Goal: Navigation & Orientation: Find specific page/section

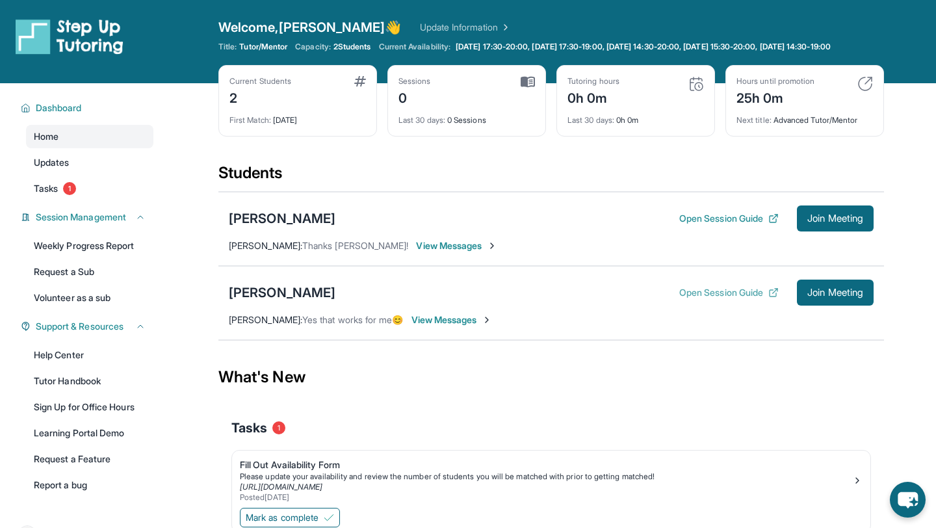
click at [710, 299] on button "Open Session Guide" at bounding box center [728, 292] width 99 height 13
click at [594, 107] on div "0h 0m" at bounding box center [594, 96] width 52 height 21
click at [588, 86] on div "Tutoring hours" at bounding box center [594, 81] width 52 height 10
click at [94, 253] on link "Weekly Progress Report" at bounding box center [89, 245] width 127 height 23
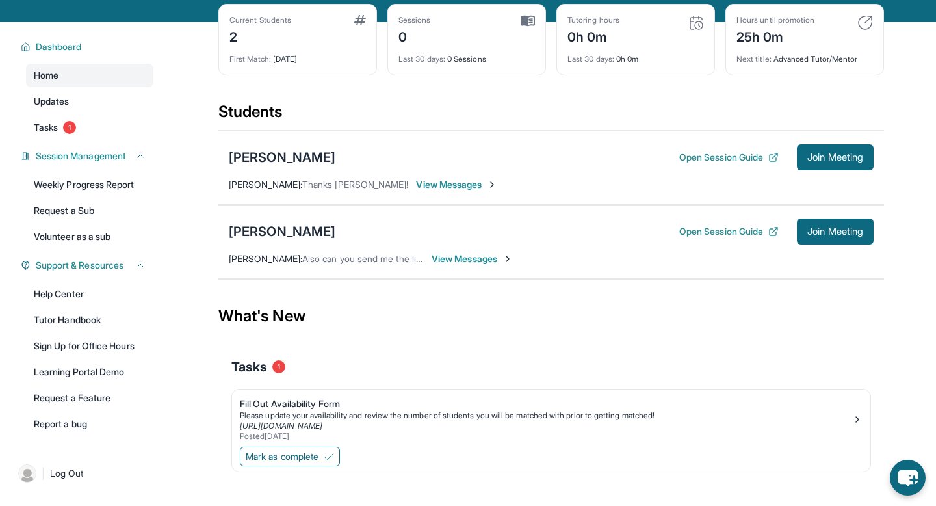
scroll to position [94, 0]
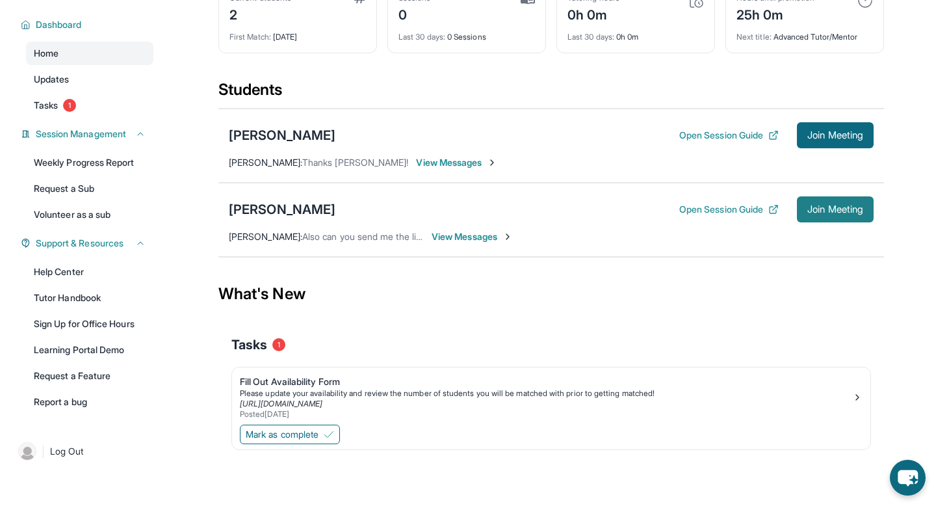
click at [809, 213] on span "Join Meeting" at bounding box center [836, 209] width 56 height 8
click at [798, 244] on div "Michael Asaturyan Open Session Guide Join Meeting Arsine Yedigaryan : Also can …" at bounding box center [551, 220] width 666 height 74
click at [856, 207] on span "Join Meeting" at bounding box center [836, 209] width 56 height 8
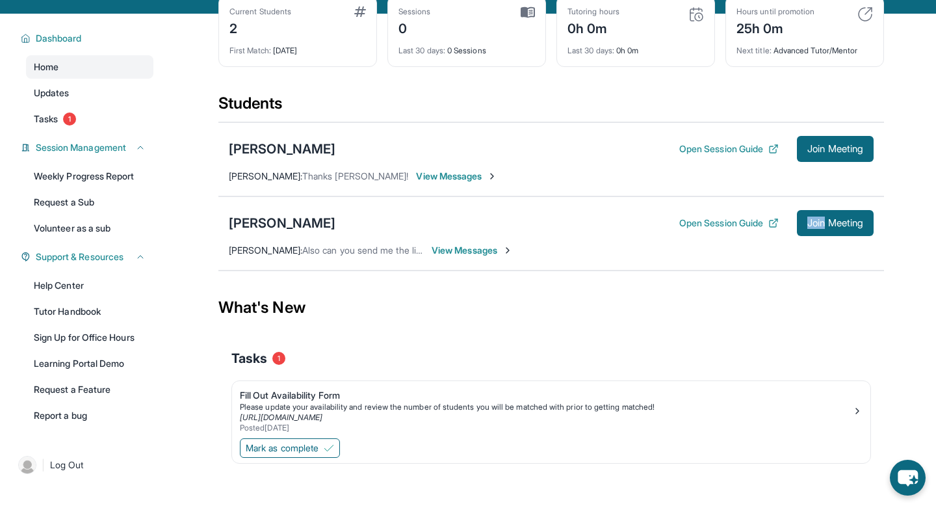
scroll to position [79, 0]
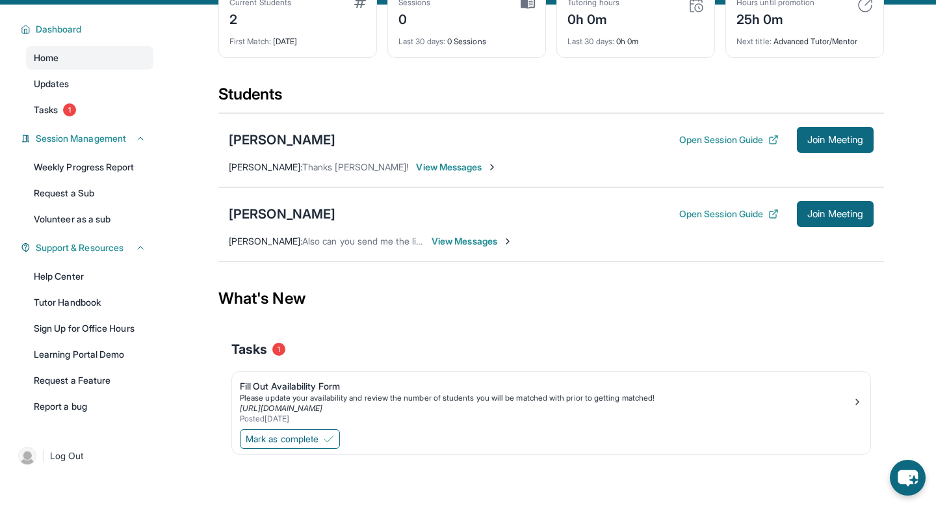
click at [451, 248] on span "View Messages" at bounding box center [472, 241] width 81 height 13
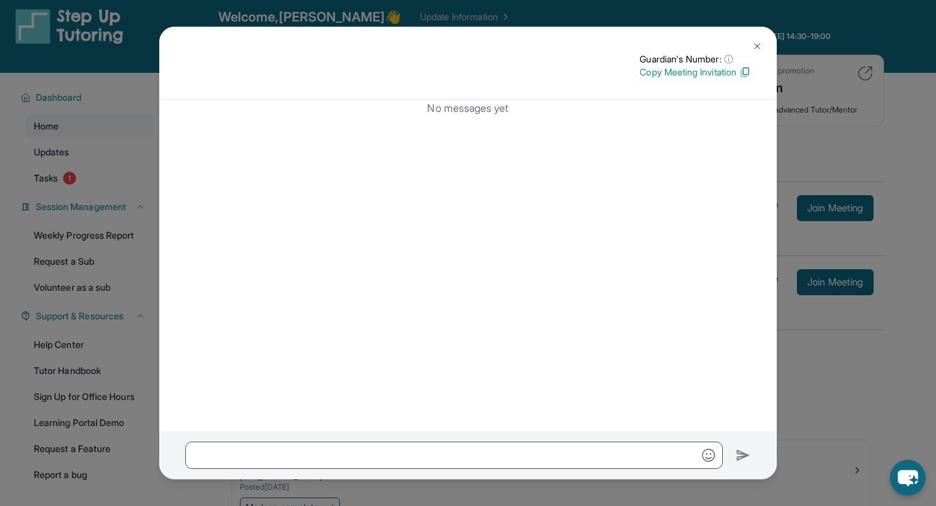
scroll to position [0, 0]
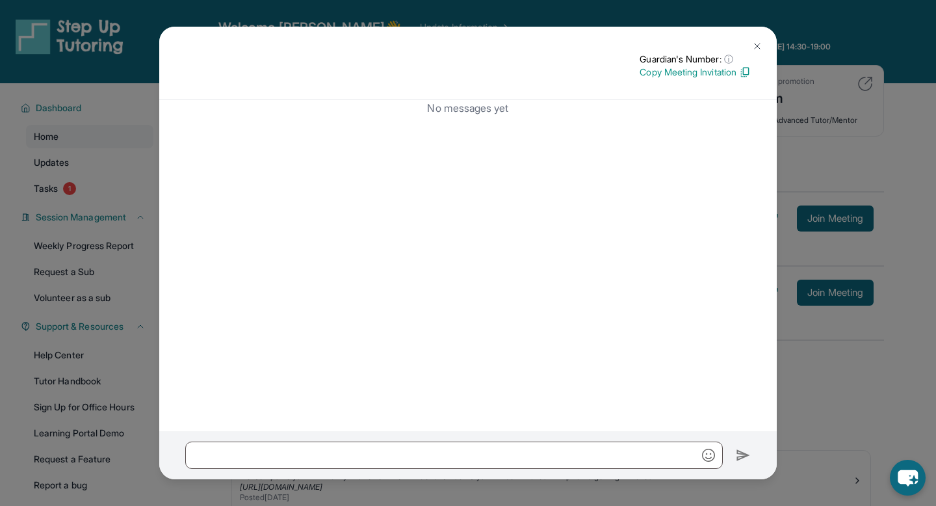
click at [752, 46] on img at bounding box center [757, 46] width 10 height 10
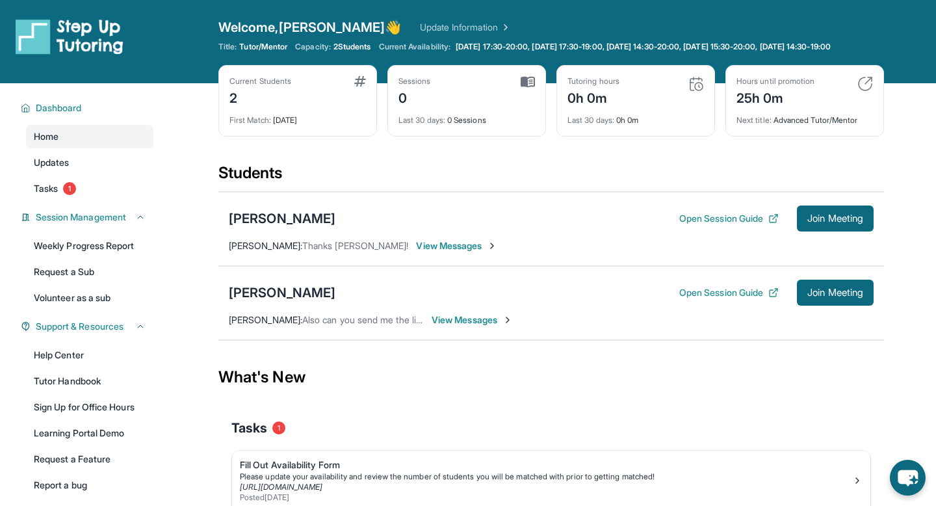
scroll to position [67, 0]
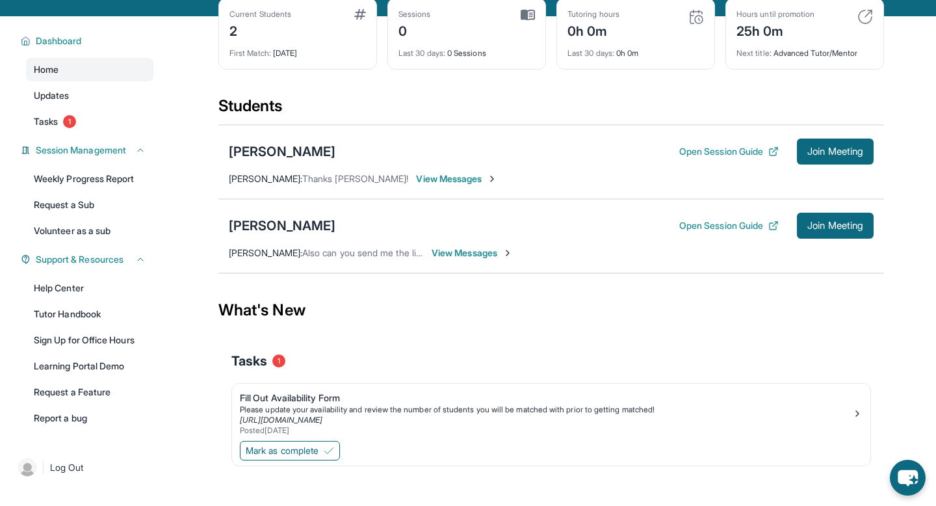
click at [486, 259] on span "View Messages" at bounding box center [472, 252] width 81 height 13
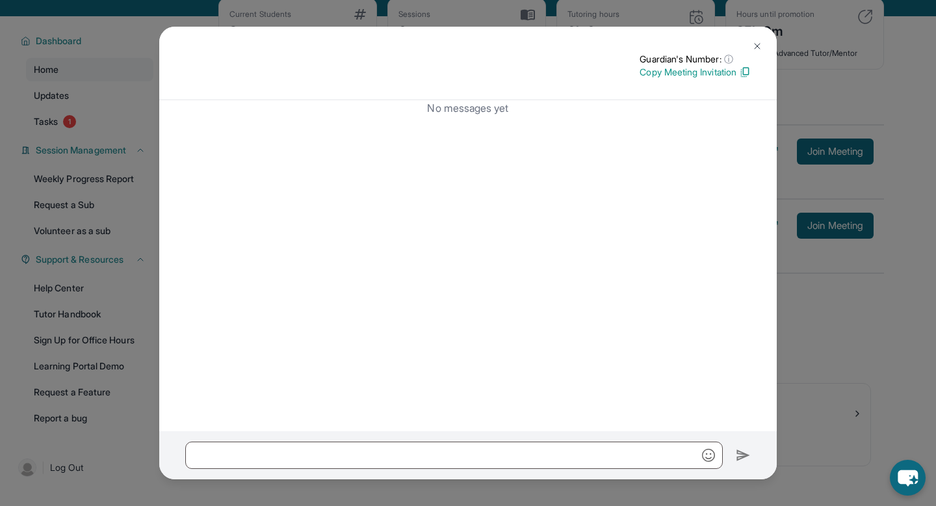
scroll to position [0, 0]
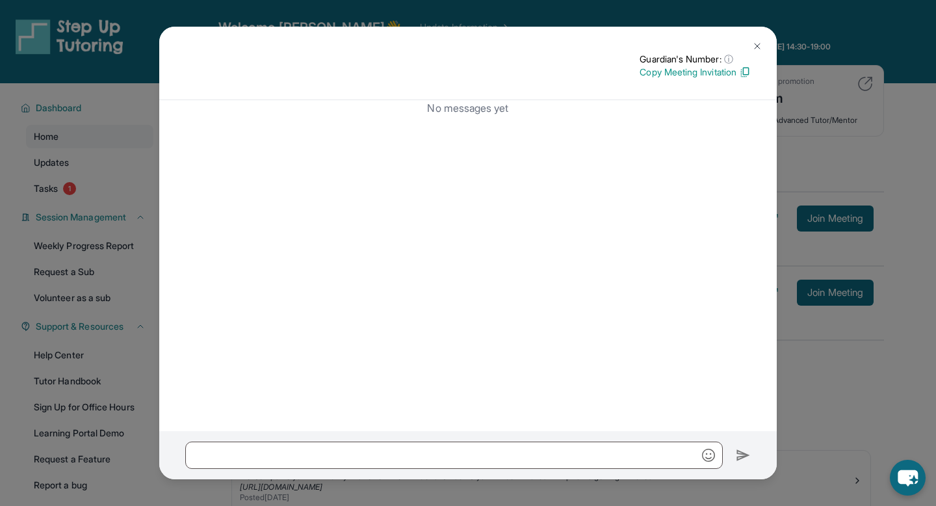
click at [749, 44] on button at bounding box center [757, 46] width 26 height 26
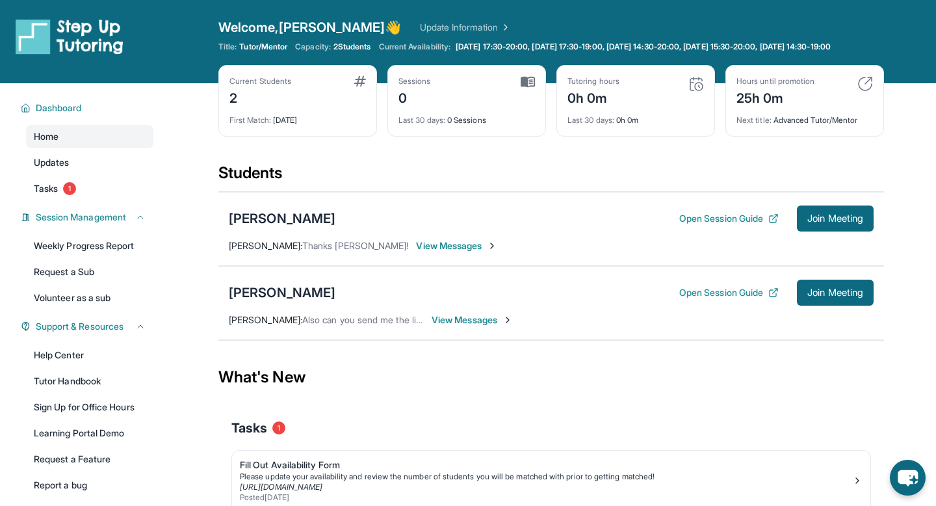
click at [451, 326] on span "View Messages" at bounding box center [472, 319] width 81 height 13
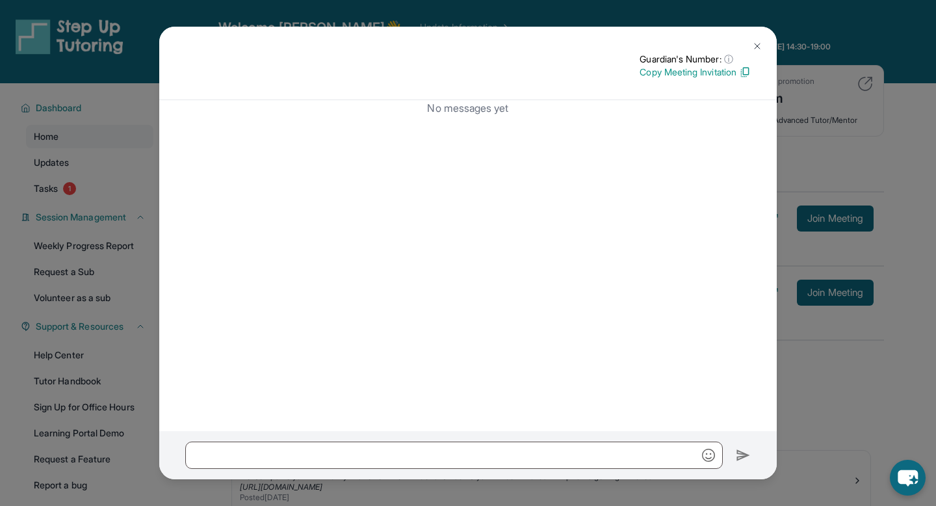
click at [735, 73] on p "Copy Meeting Invitation" at bounding box center [695, 72] width 111 height 13
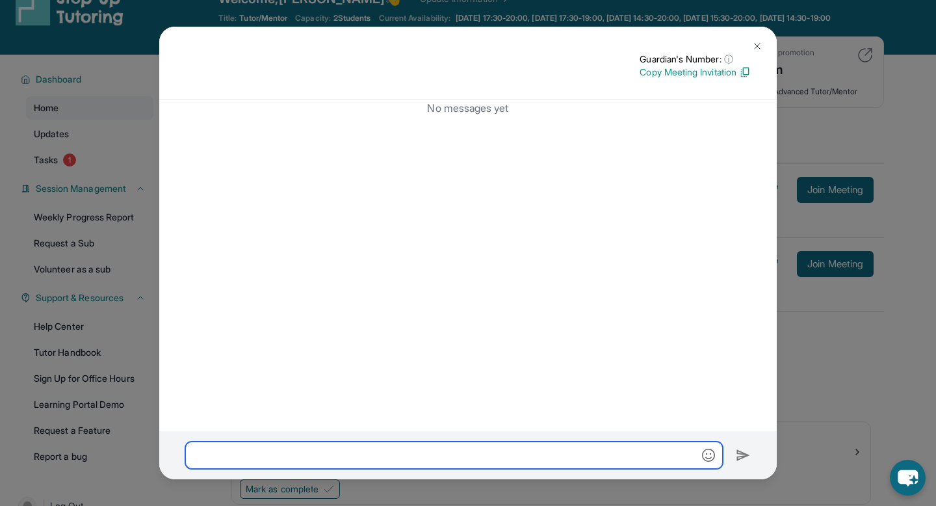
click at [305, 449] on input "text" at bounding box center [454, 454] width 538 height 27
paste input "**********"
type input "*"
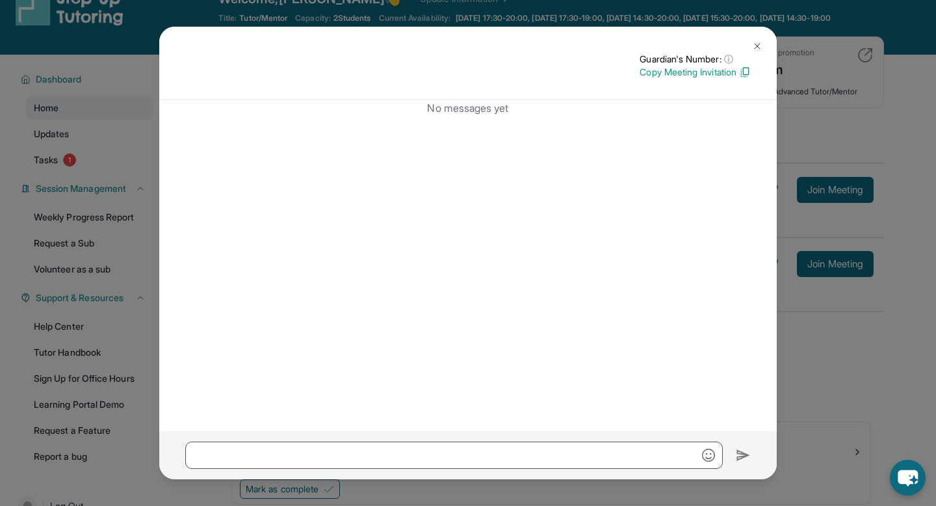
click at [752, 49] on img at bounding box center [757, 46] width 10 height 10
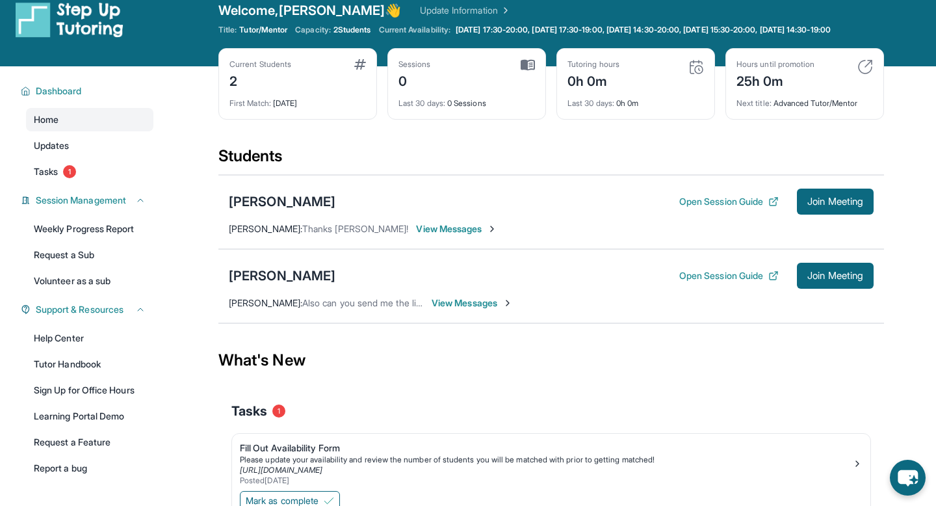
scroll to position [0, 0]
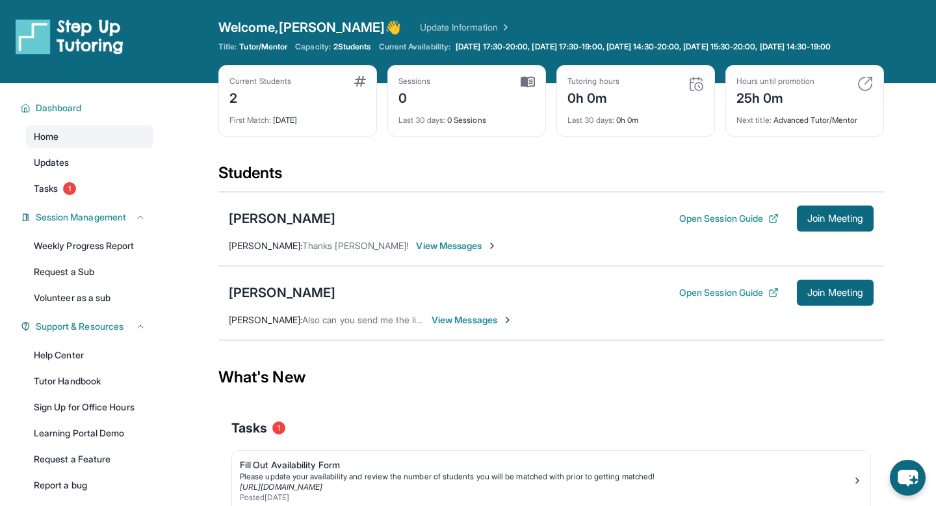
click at [438, 326] on span "View Messages" at bounding box center [472, 319] width 81 height 13
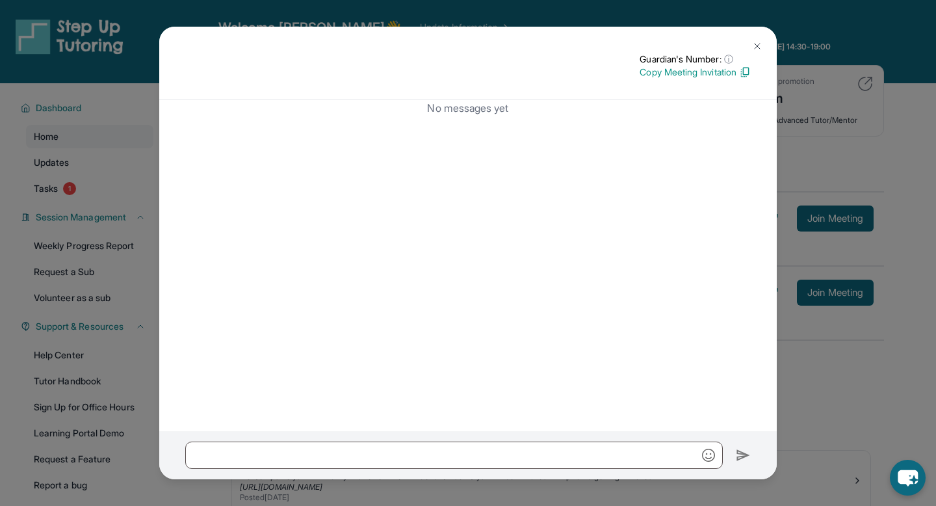
click at [748, 45] on button at bounding box center [757, 46] width 26 height 26
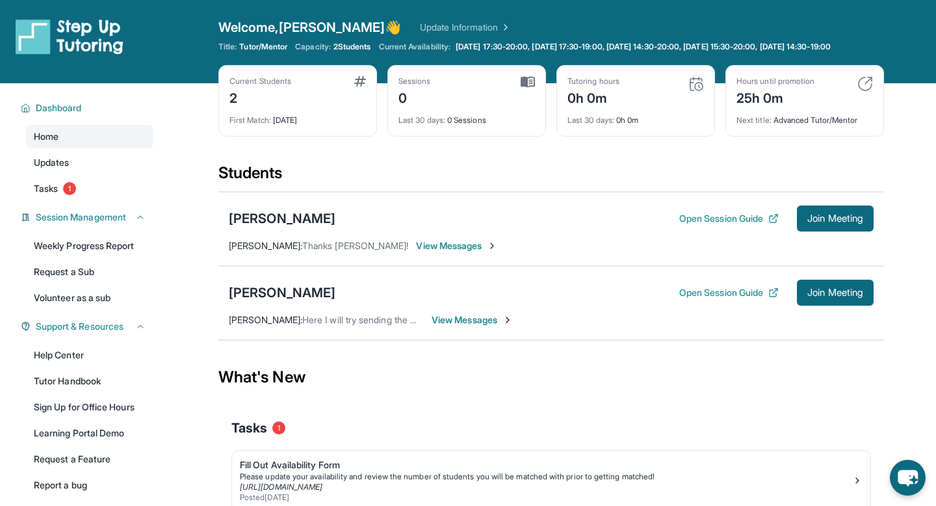
click at [480, 326] on span "View Messages" at bounding box center [472, 319] width 81 height 13
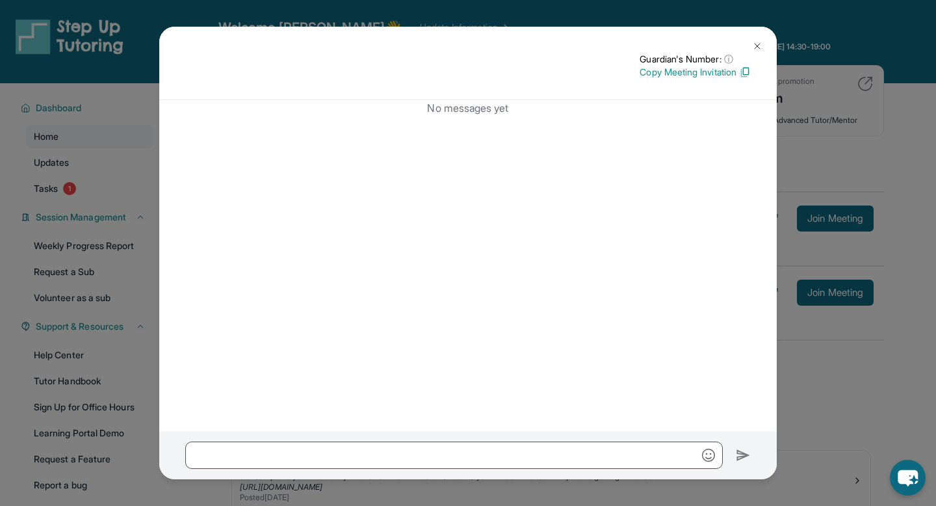
click at [677, 73] on p "Copy Meeting Invitation" at bounding box center [695, 72] width 111 height 13
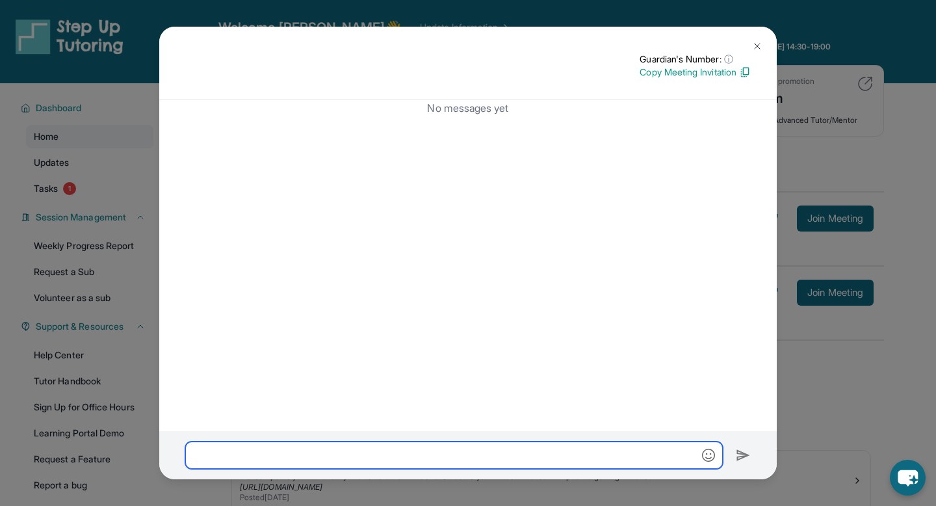
click at [267, 455] on input "text" at bounding box center [454, 454] width 538 height 27
paste input "**********"
type input "*"
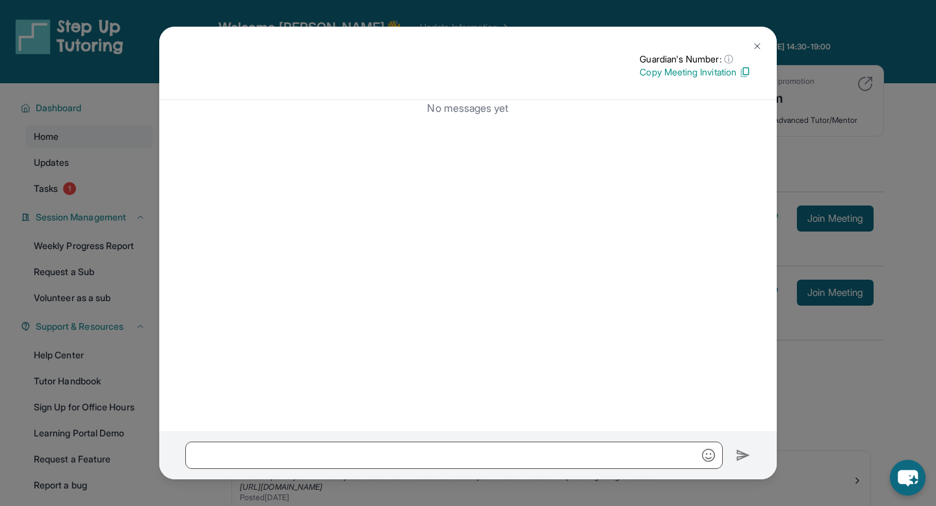
click at [757, 40] on button at bounding box center [757, 46] width 26 height 26
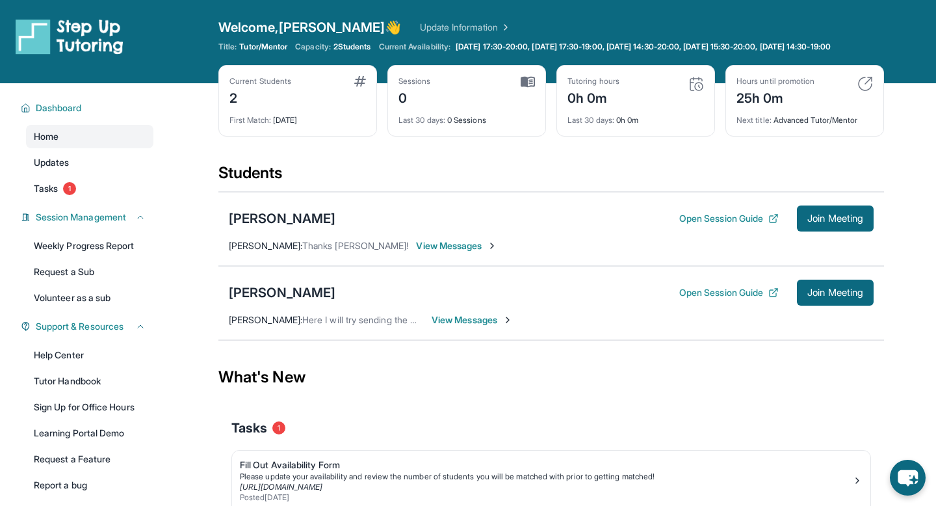
click at [416, 252] on span "View Messages" at bounding box center [456, 245] width 81 height 13
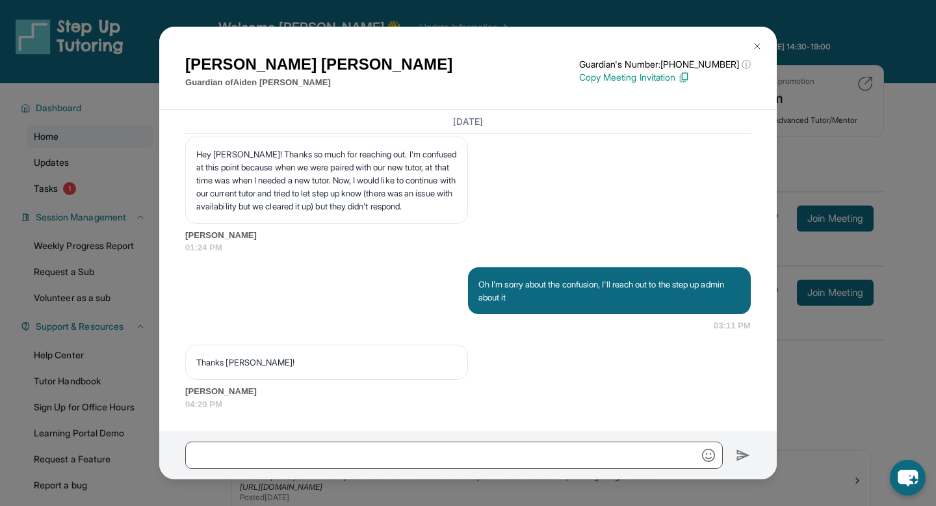
scroll to position [1079, 0]
click at [638, 80] on p "Copy Meeting Invitation" at bounding box center [665, 77] width 172 height 13
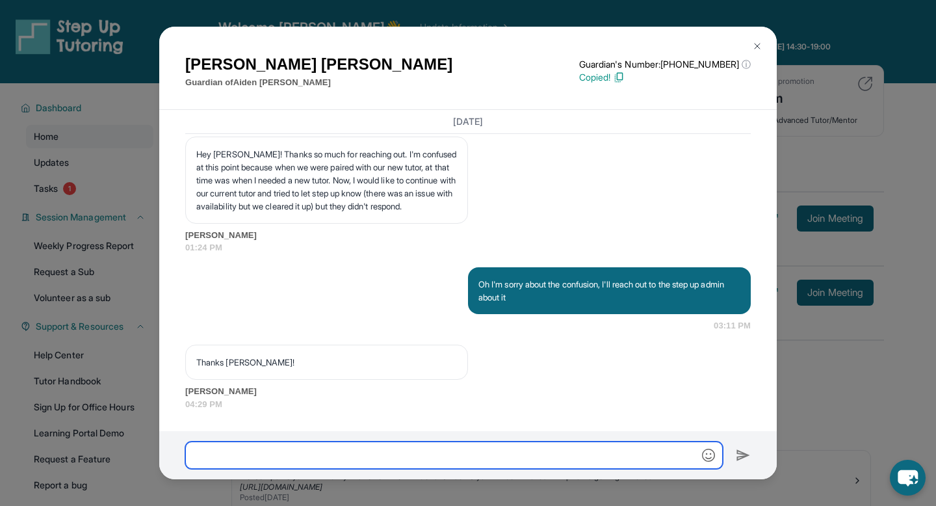
click at [200, 459] on input "text" at bounding box center [454, 454] width 538 height 27
paste input "**********"
type input "**********"
drag, startPoint x: 510, startPoint y: 461, endPoint x: 0, endPoint y: 429, distance: 511.4
click at [0, 429] on div "Kathryn Miller Guardian of Aiden Miller Guardian's Number: +18779599489 ⓘ This …" at bounding box center [468, 253] width 936 height 506
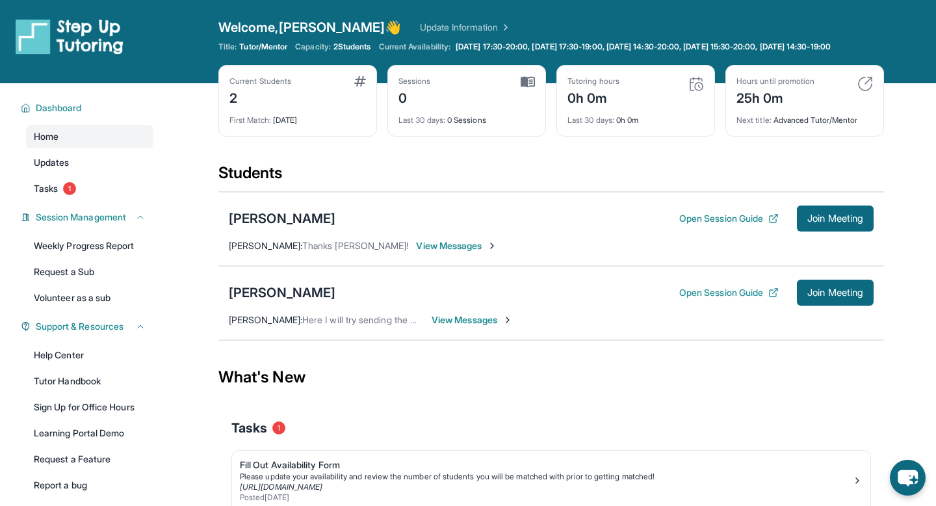
click at [486, 326] on span "View Messages" at bounding box center [472, 319] width 81 height 13
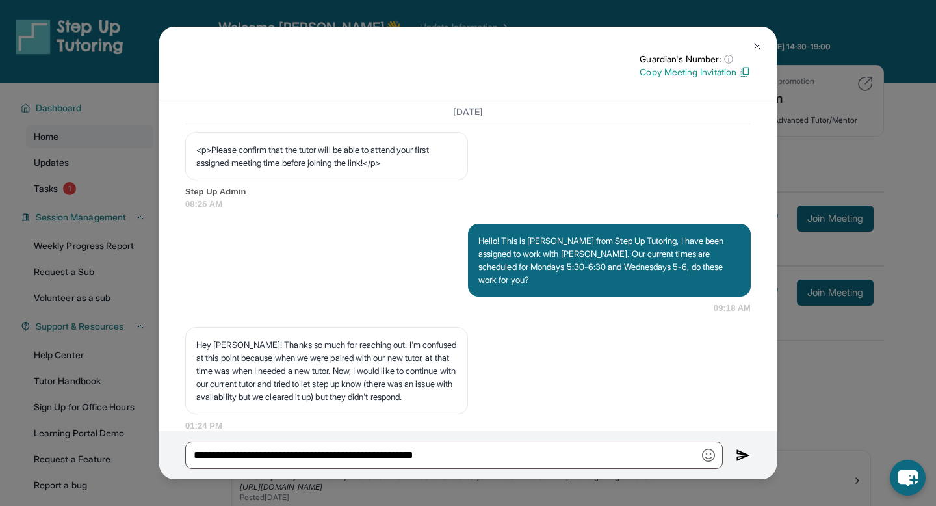
scroll to position [635, 0]
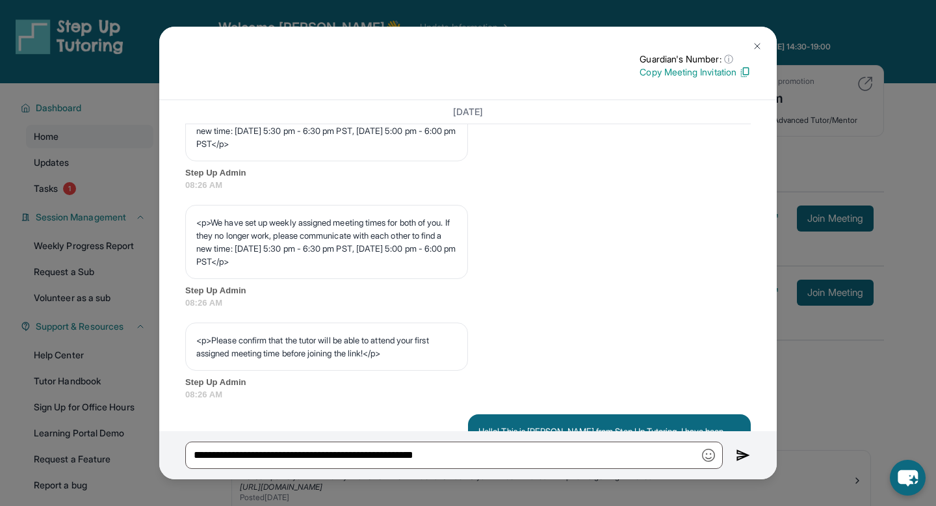
click at [756, 45] on img at bounding box center [757, 46] width 10 height 10
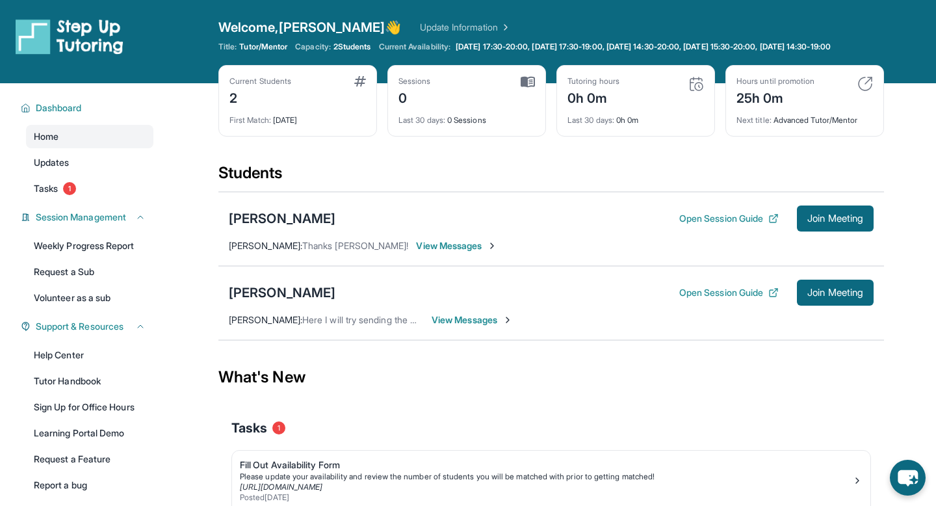
click at [459, 326] on span "View Messages" at bounding box center [472, 319] width 81 height 13
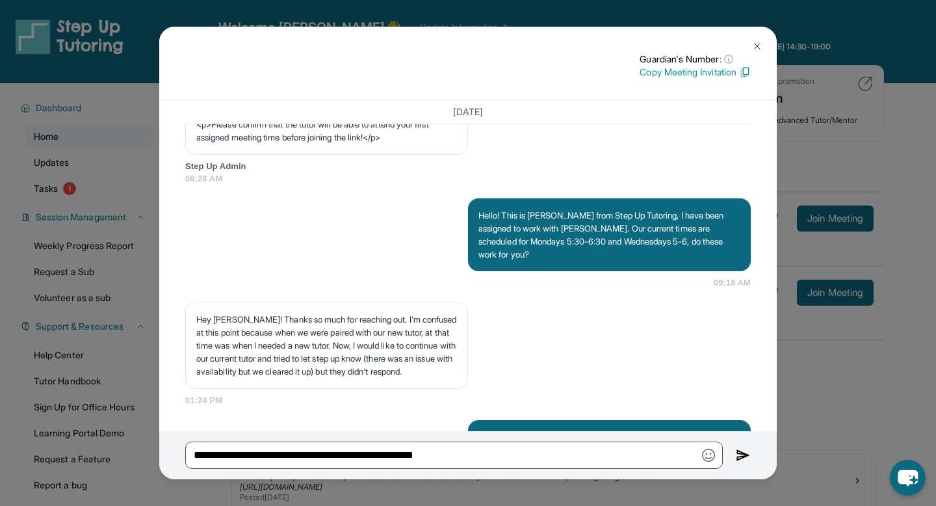
scroll to position [1043, 0]
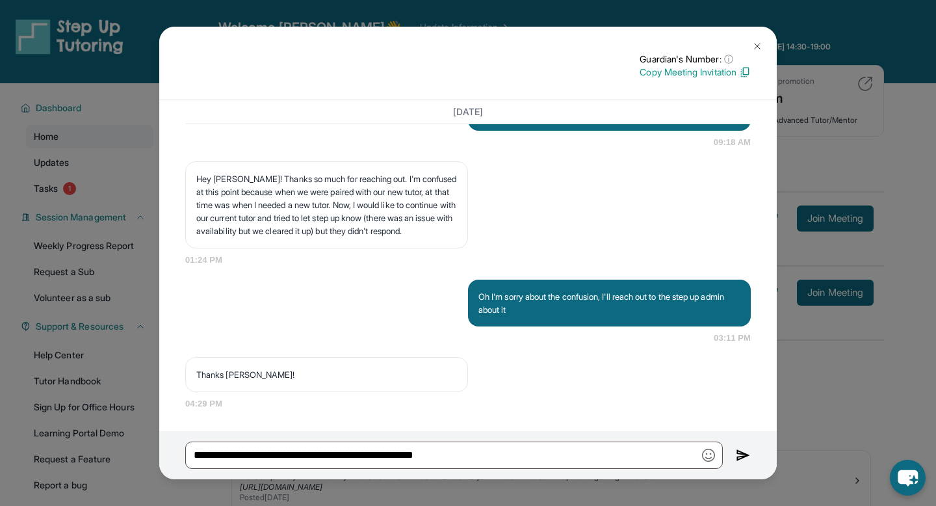
click at [754, 46] on img at bounding box center [757, 46] width 10 height 10
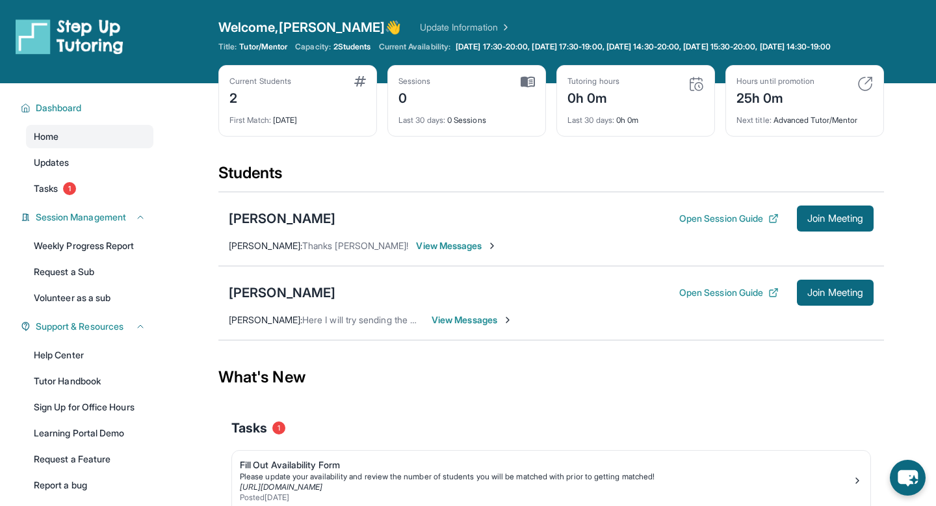
click at [421, 250] on span "View Messages" at bounding box center [456, 245] width 81 height 13
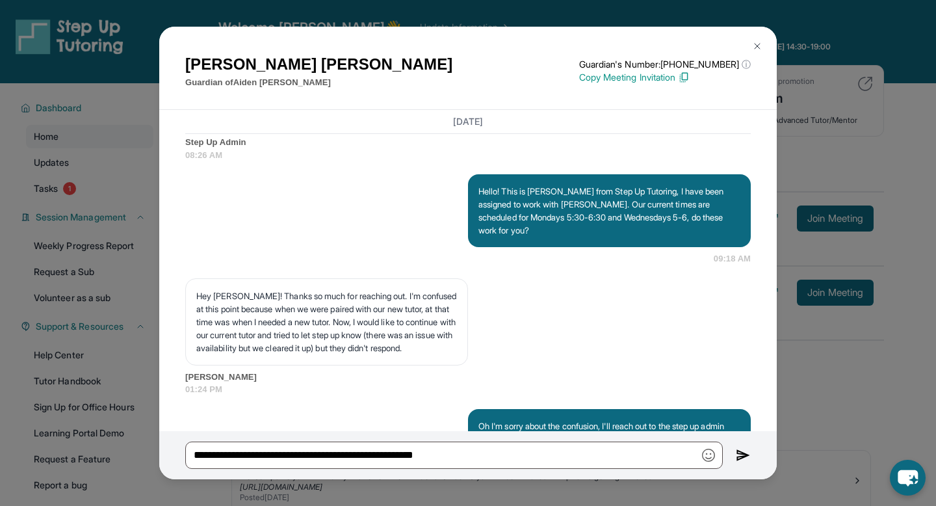
scroll to position [886, 0]
click at [752, 44] on img at bounding box center [757, 46] width 10 height 10
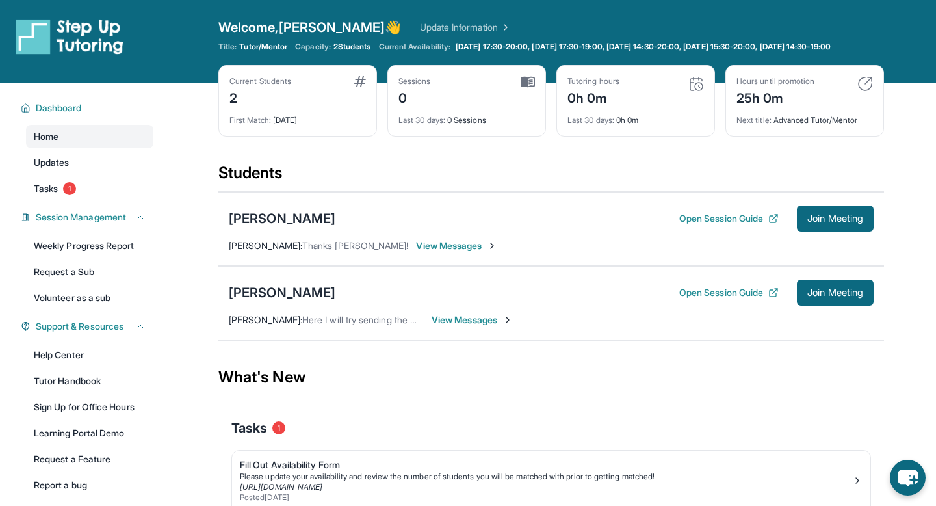
click at [480, 326] on span "View Messages" at bounding box center [472, 319] width 81 height 13
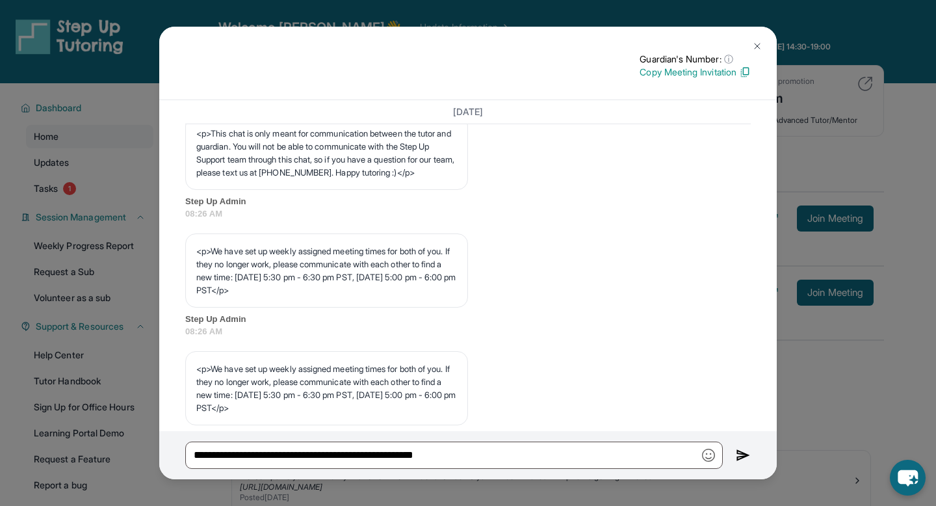
scroll to position [485, 0]
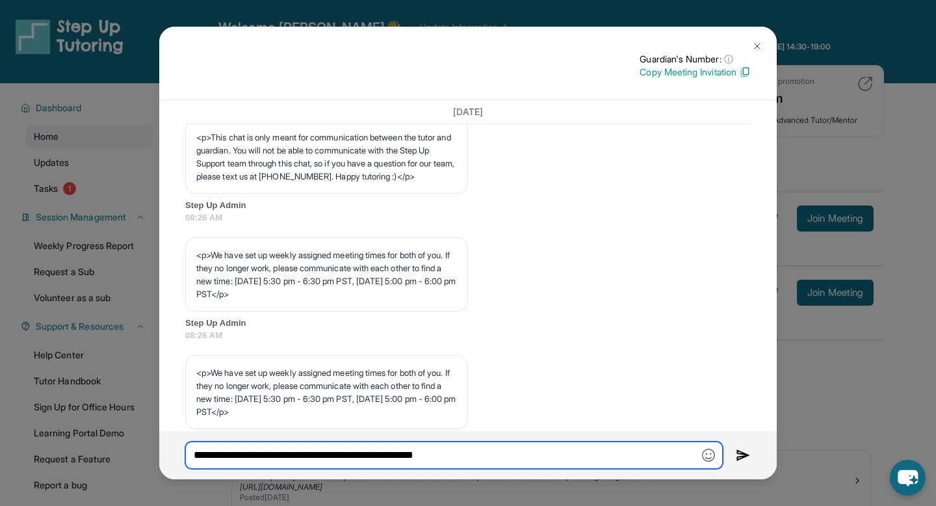
drag, startPoint x: 487, startPoint y: 458, endPoint x: 231, endPoint y: 424, distance: 257.8
click at [231, 424] on div "Guardian's Number: ⓘ This isn't the guardian's real number — it's a private for…" at bounding box center [468, 253] width 618 height 453
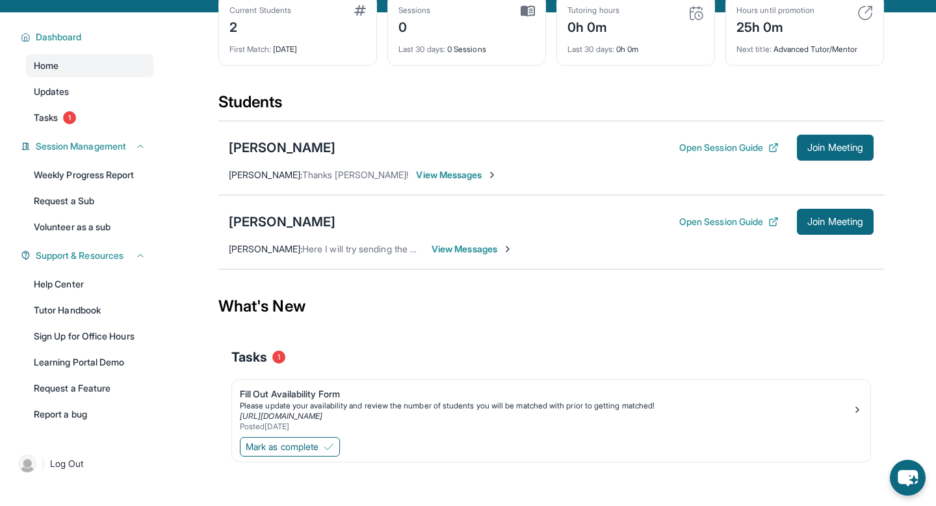
scroll to position [94, 0]
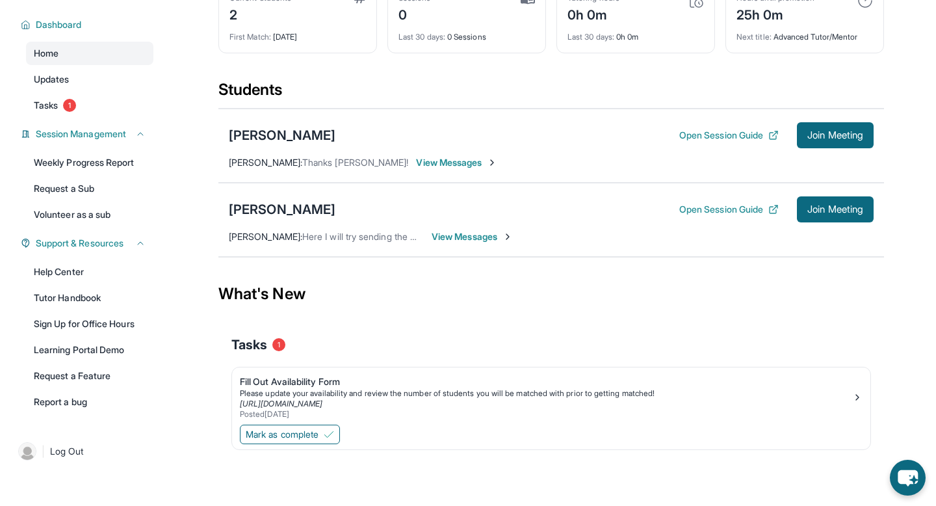
click at [456, 235] on span "View Messages" at bounding box center [472, 236] width 81 height 13
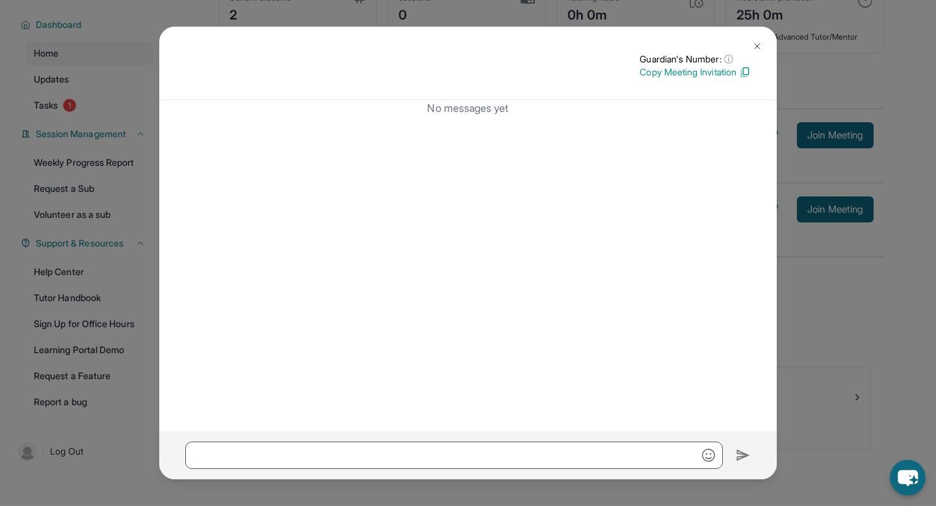
click at [759, 46] on img at bounding box center [757, 46] width 10 height 10
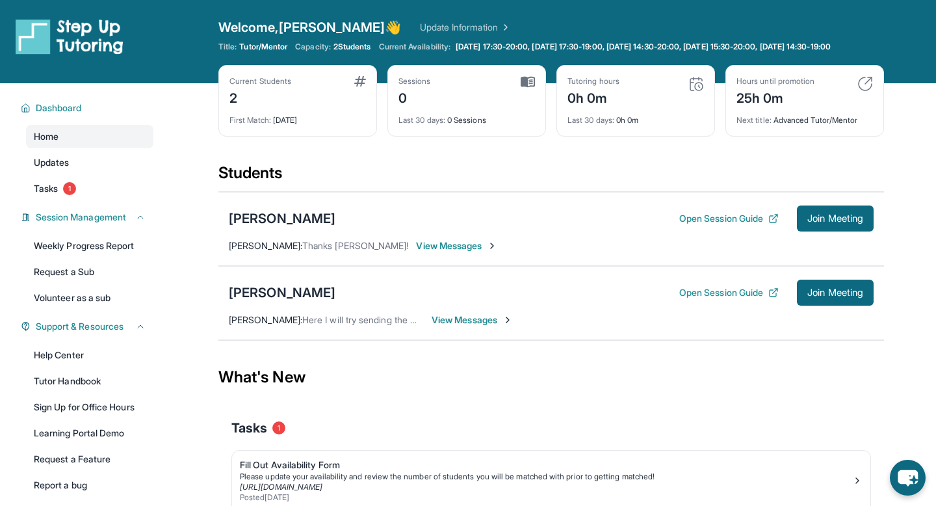
click at [460, 326] on span "View Messages" at bounding box center [472, 319] width 81 height 13
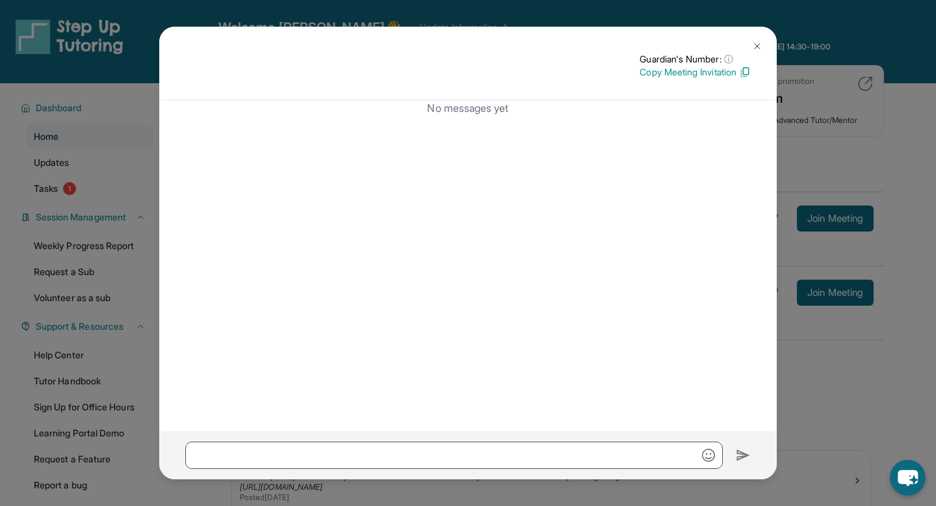
click at [691, 71] on p "Copy Meeting Invitation" at bounding box center [695, 72] width 111 height 13
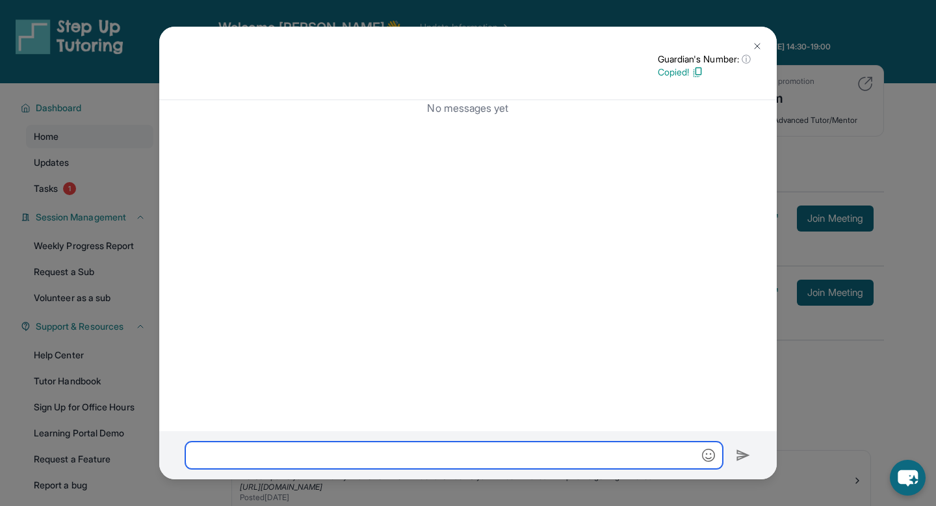
click at [241, 454] on input "text" at bounding box center [454, 454] width 538 height 27
paste input "**********"
type input "*"
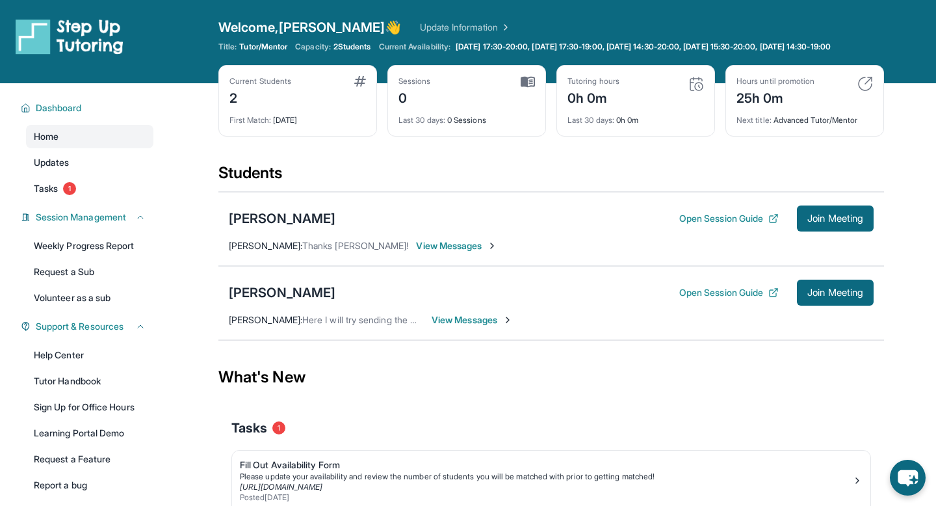
click at [466, 326] on span "View Messages" at bounding box center [472, 319] width 81 height 13
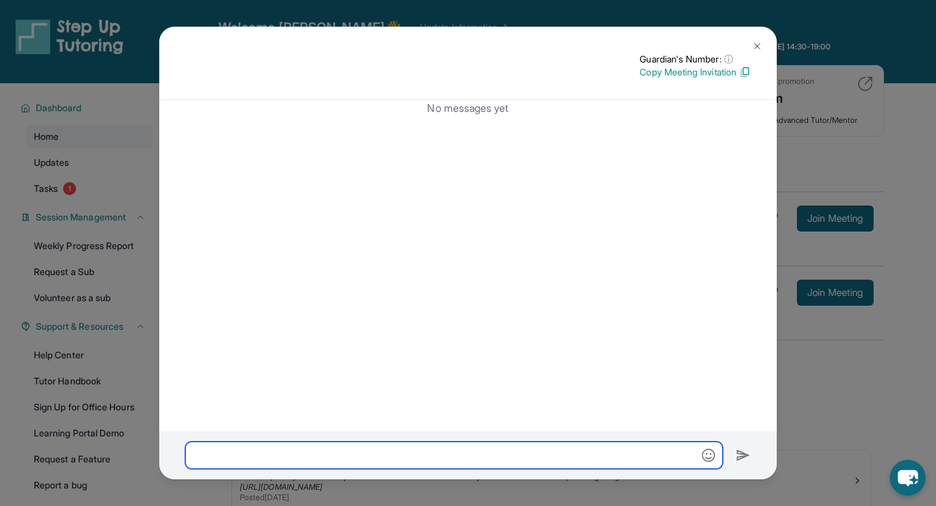
click at [601, 449] on input "text" at bounding box center [454, 454] width 538 height 27
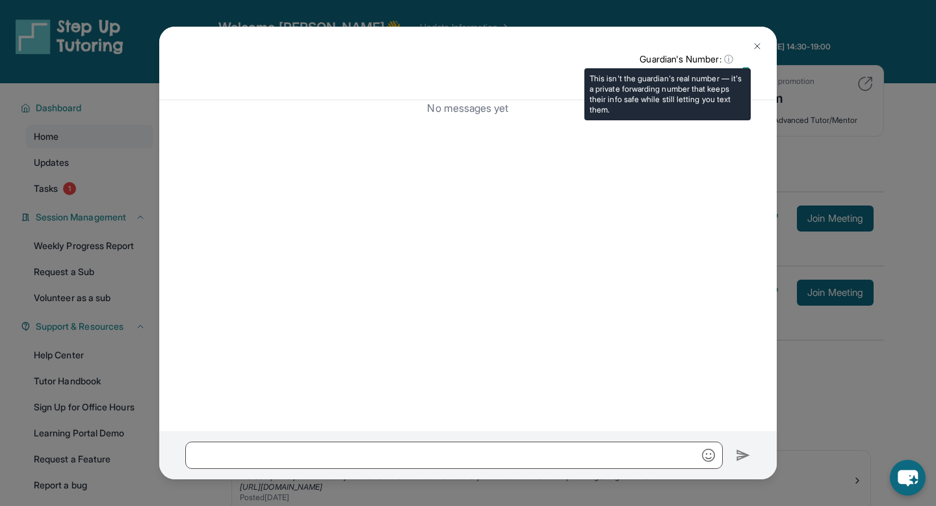
click at [724, 60] on span "ⓘ" at bounding box center [728, 59] width 9 height 13
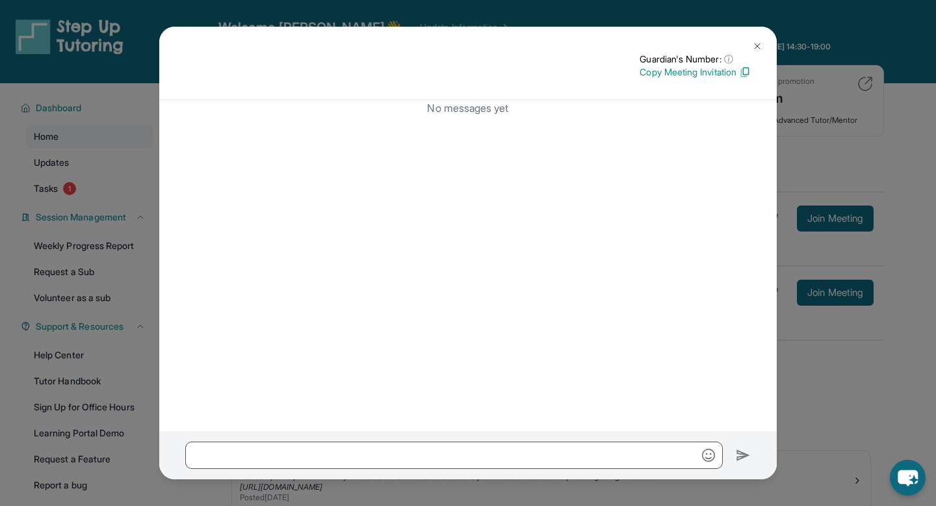
click at [754, 49] on img at bounding box center [757, 46] width 10 height 10
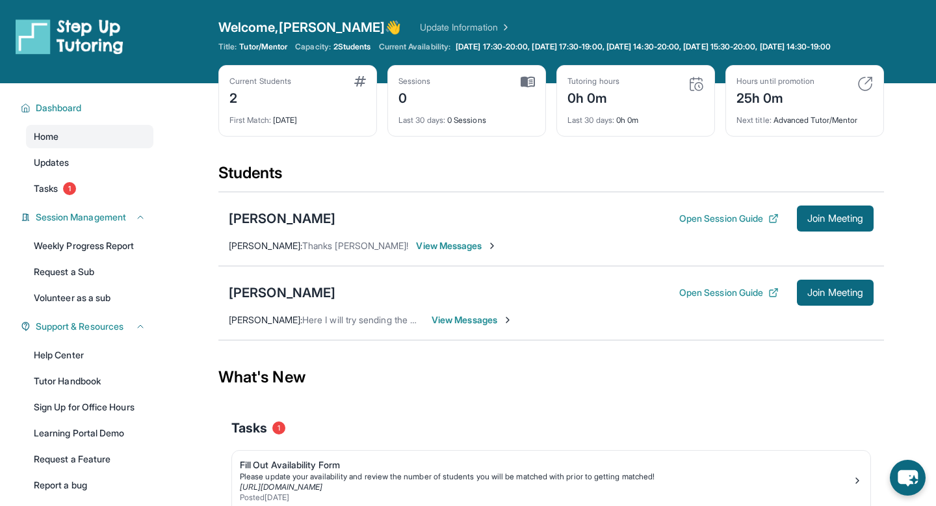
click at [408, 248] on div "[PERSON_NAME] Open Session Guide Join Meeting [PERSON_NAME] : Thanks [PERSON_NA…" at bounding box center [551, 229] width 666 height 74
click at [405, 266] on div "[PERSON_NAME] Open Session Guide Join Meeting [PERSON_NAME] : Thanks [PERSON_NA…" at bounding box center [551, 229] width 666 height 74
click at [416, 252] on span "View Messages" at bounding box center [456, 245] width 81 height 13
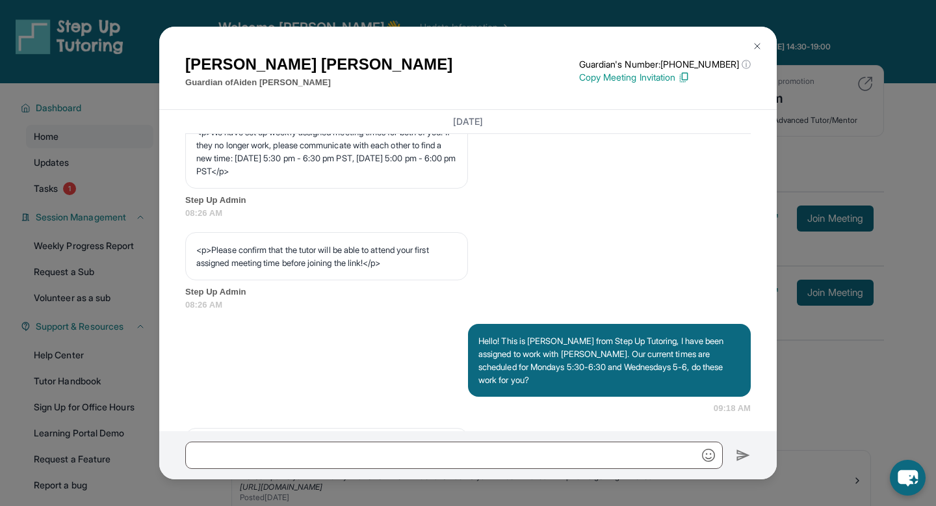
scroll to position [1079, 0]
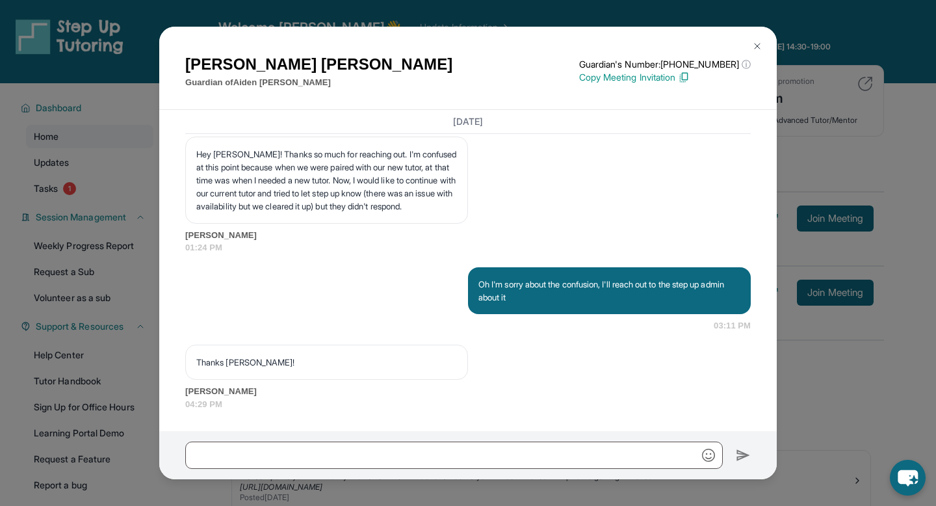
click at [757, 46] on img at bounding box center [757, 46] width 10 height 10
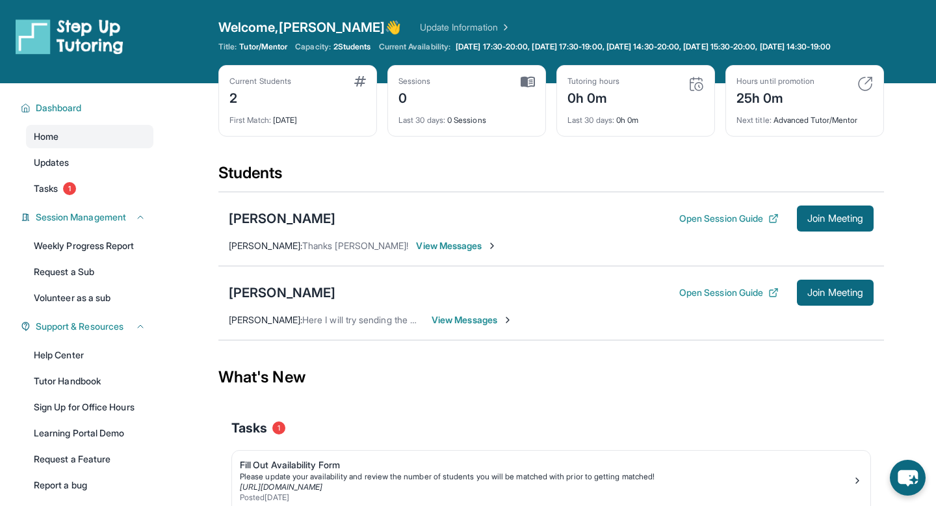
click at [497, 326] on span "View Messages" at bounding box center [472, 319] width 81 height 13
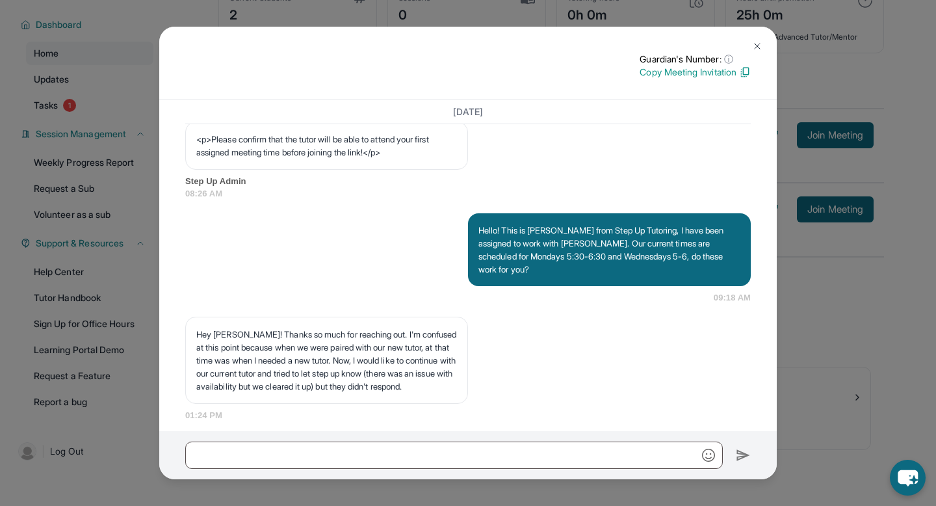
scroll to position [864, 0]
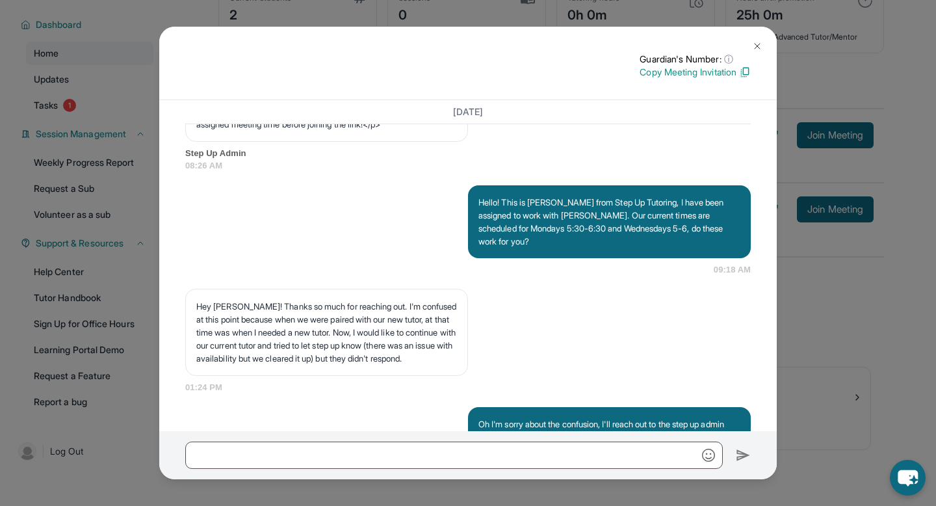
click at [753, 48] on img at bounding box center [757, 46] width 10 height 10
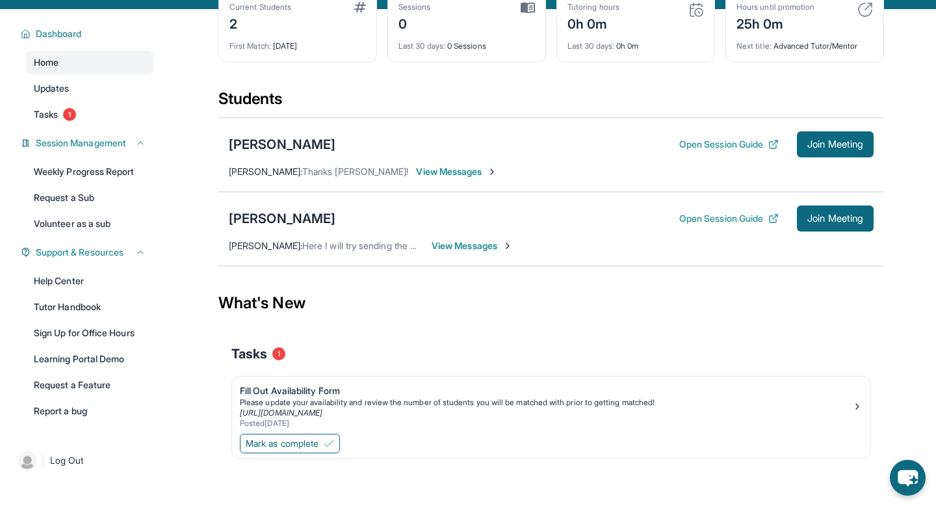
scroll to position [94, 0]
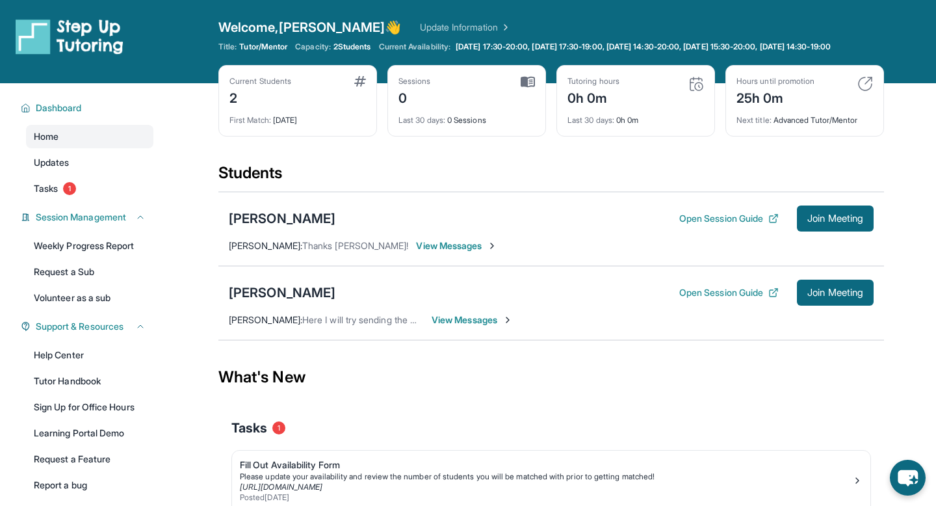
click at [469, 326] on span "View Messages" at bounding box center [472, 319] width 81 height 13
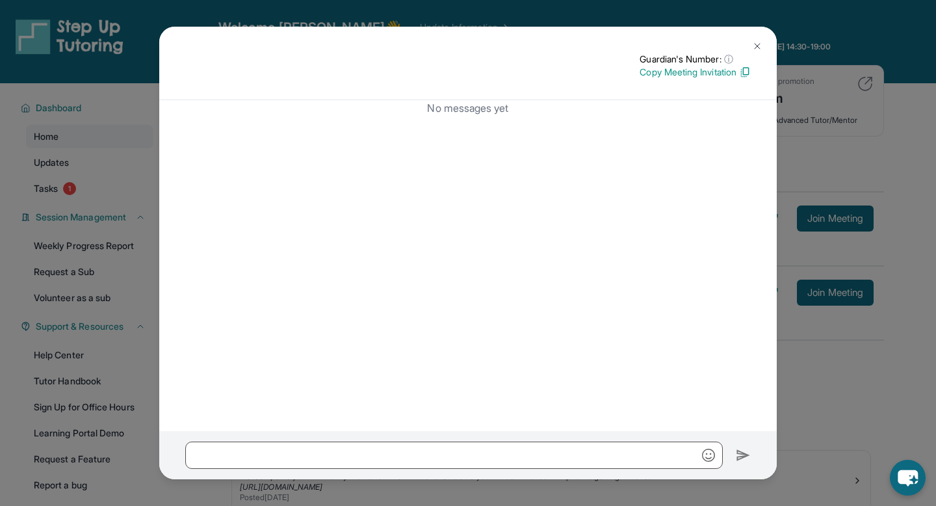
scroll to position [94, 0]
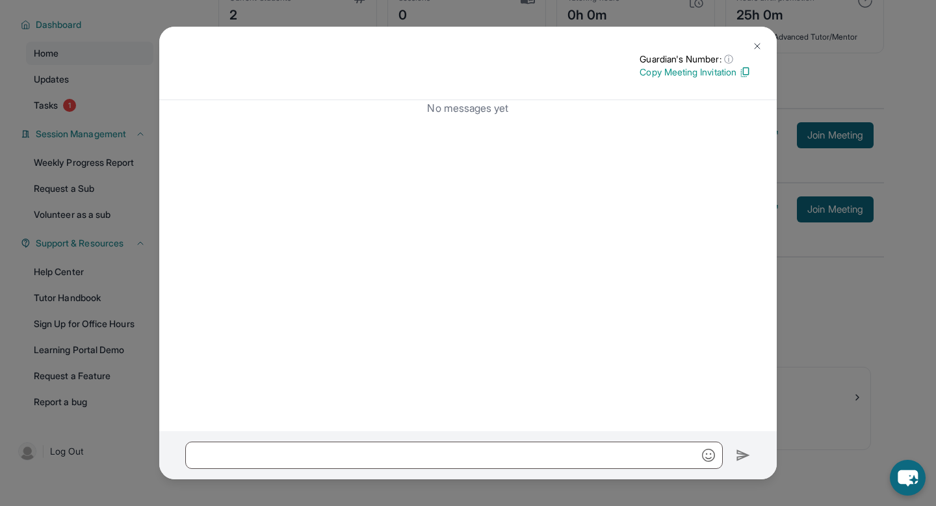
click at [757, 41] on img at bounding box center [757, 46] width 10 height 10
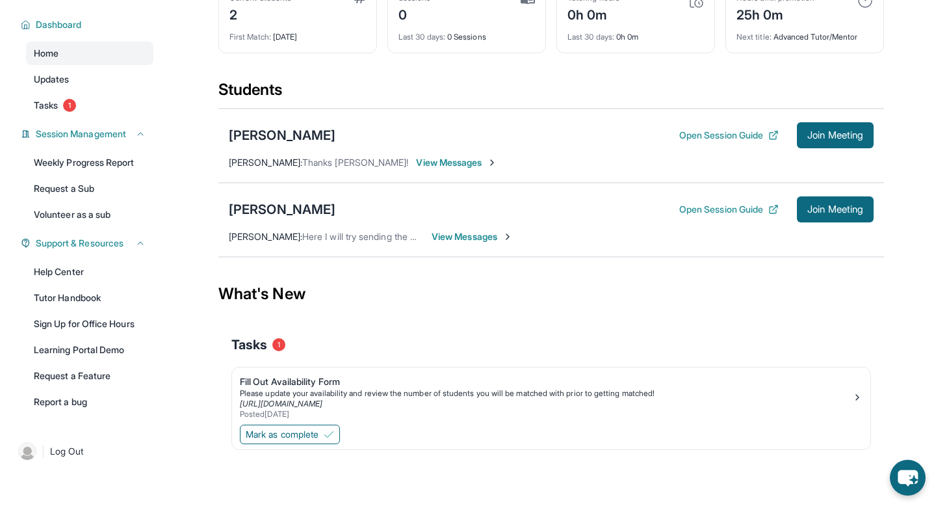
scroll to position [0, 0]
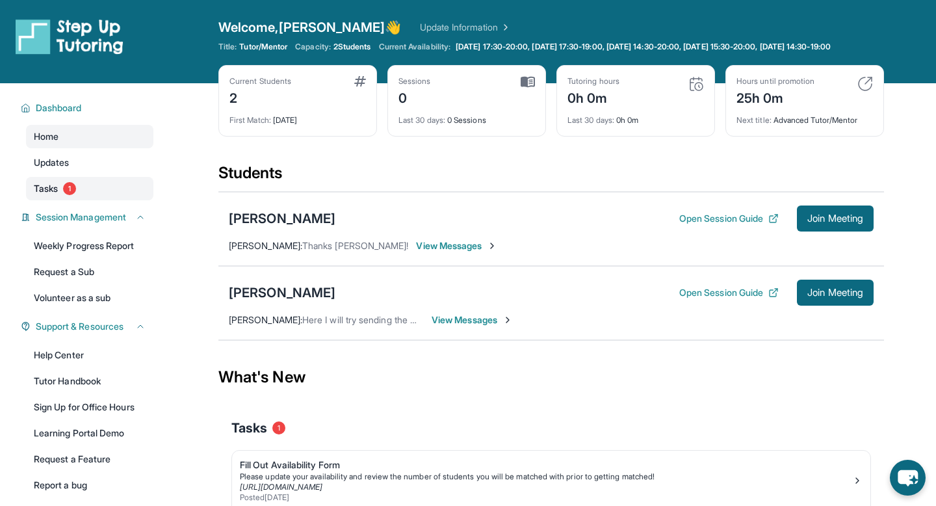
click at [94, 199] on link "Tasks 1" at bounding box center [89, 188] width 127 height 23
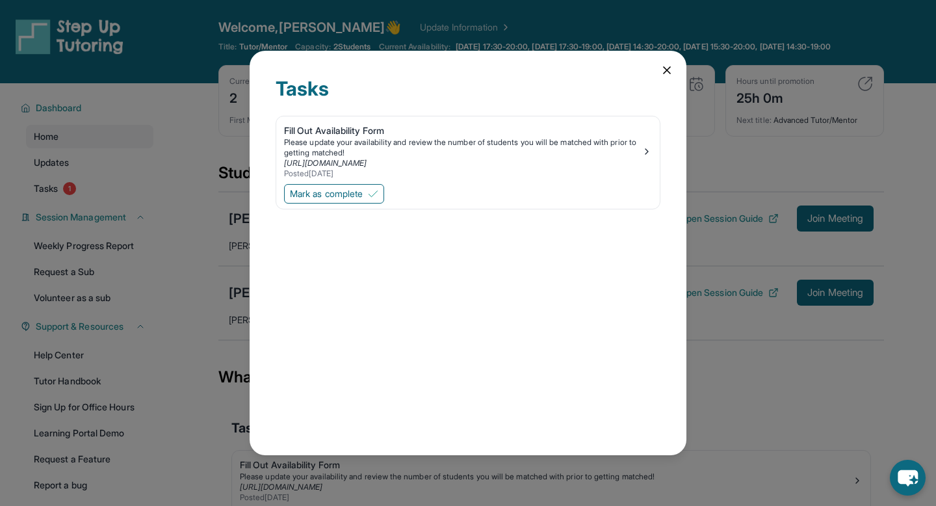
click at [88, 187] on div "Tasks Fill Out Availability Form Please update your availability and review the…" at bounding box center [468, 253] width 936 height 506
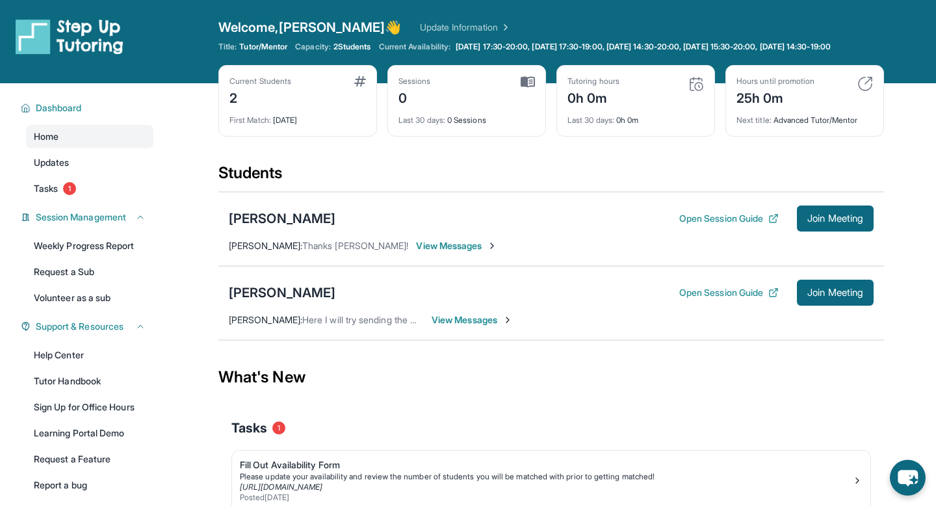
scroll to position [94, 0]
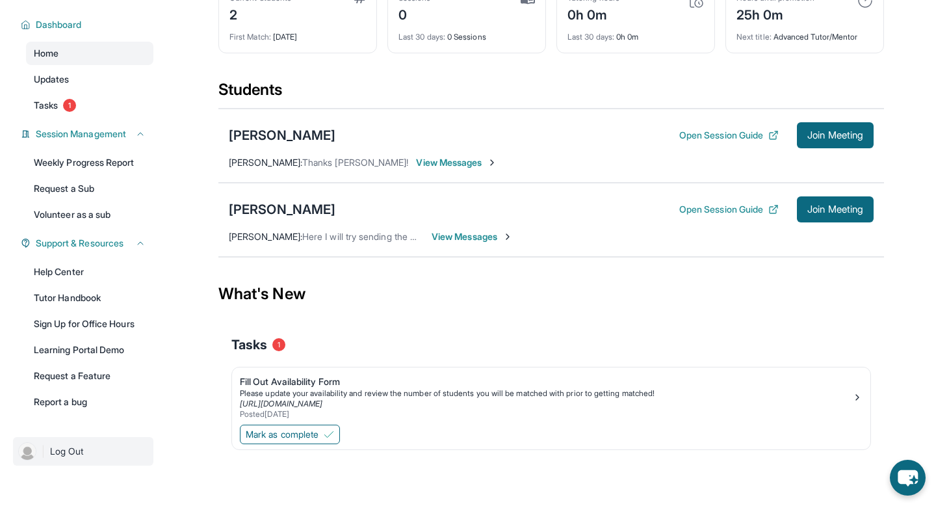
click at [27, 449] on img at bounding box center [27, 451] width 18 height 18
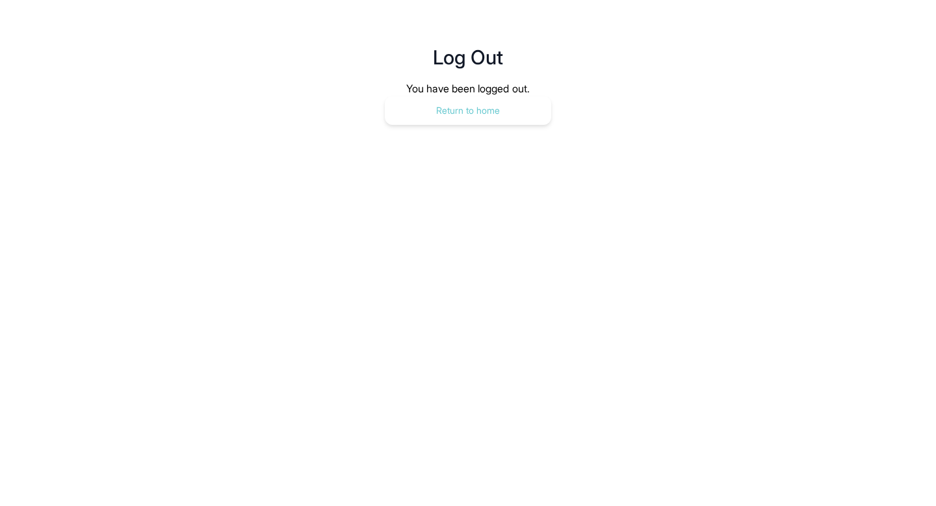
click at [399, 115] on button "Return to home" at bounding box center [468, 110] width 166 height 29
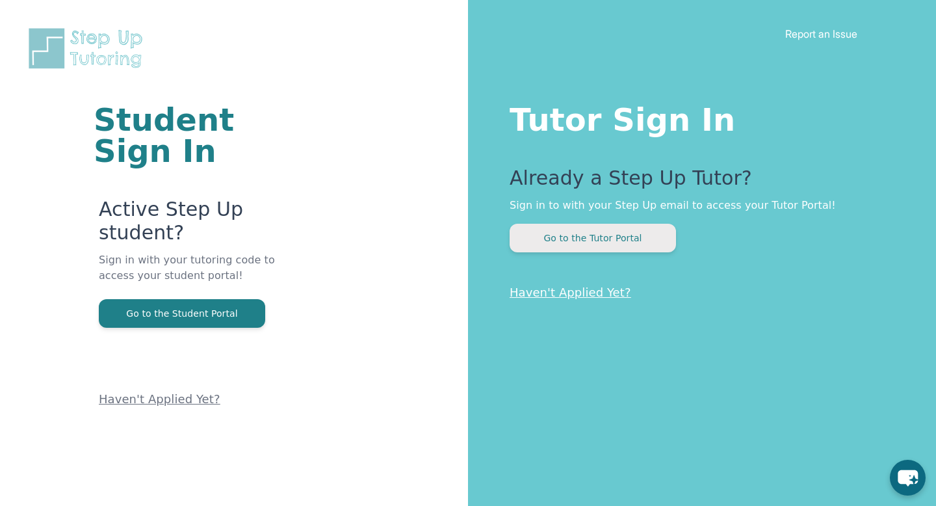
click at [553, 231] on button "Go to the Tutor Portal" at bounding box center [593, 238] width 166 height 29
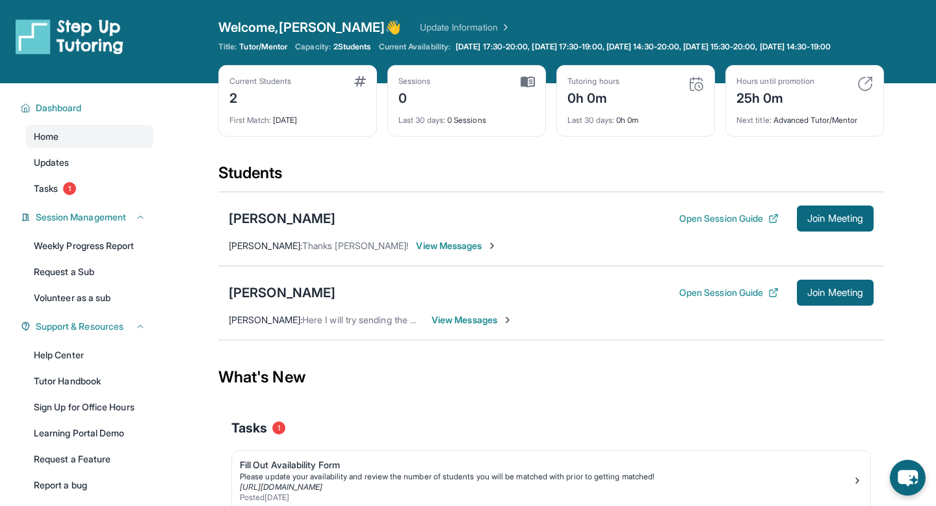
click at [449, 326] on span "View Messages" at bounding box center [472, 319] width 81 height 13
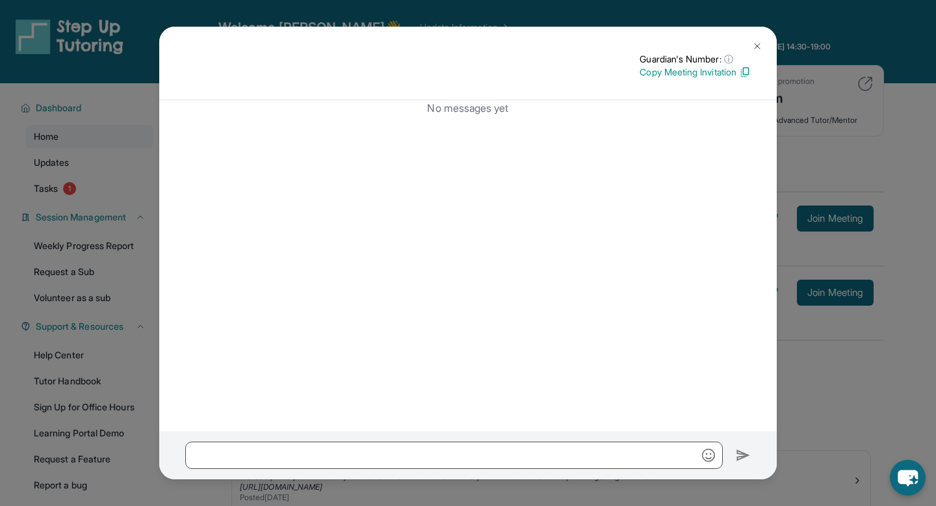
click at [759, 43] on img at bounding box center [757, 46] width 10 height 10
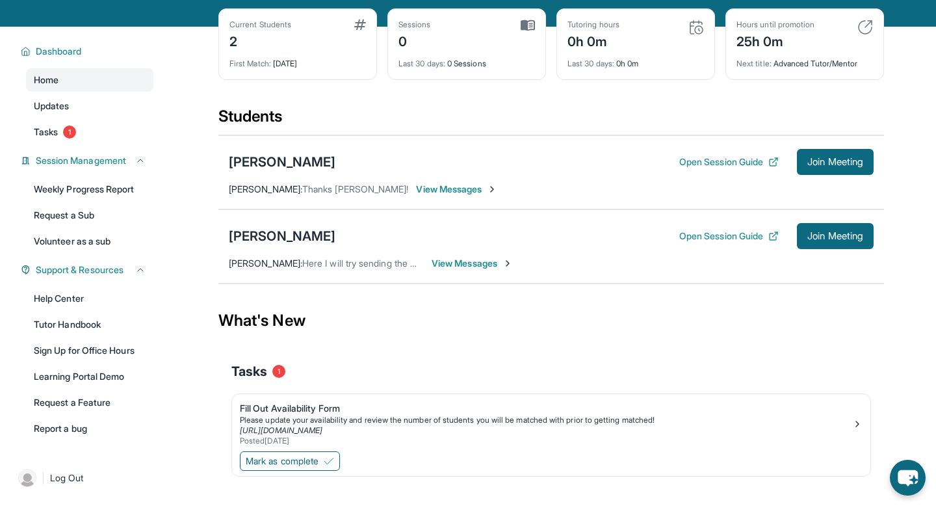
scroll to position [94, 0]
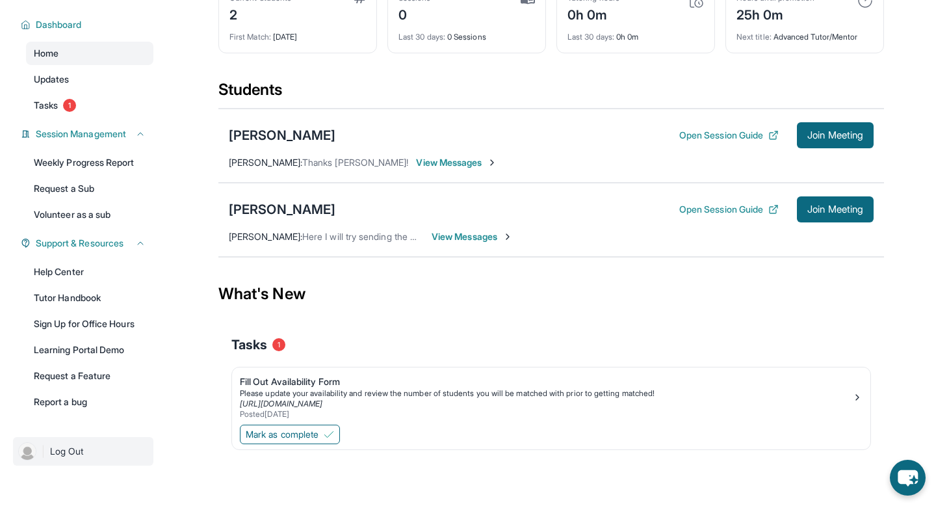
click at [60, 449] on span "Log Out" at bounding box center [67, 451] width 34 height 13
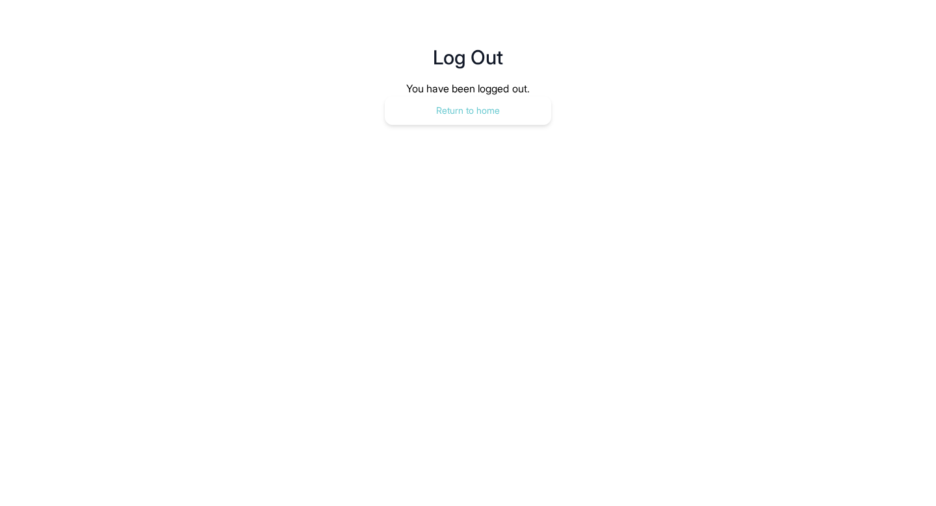
click at [445, 121] on button "Return to home" at bounding box center [468, 110] width 166 height 29
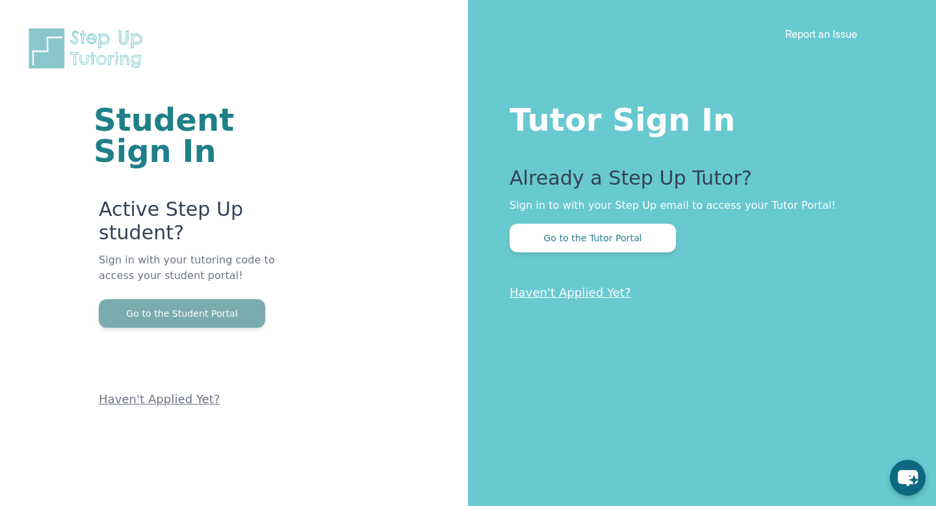
click at [188, 299] on button "Go to the Student Portal" at bounding box center [182, 313] width 166 height 29
